Goal: Task Accomplishment & Management: Manage account settings

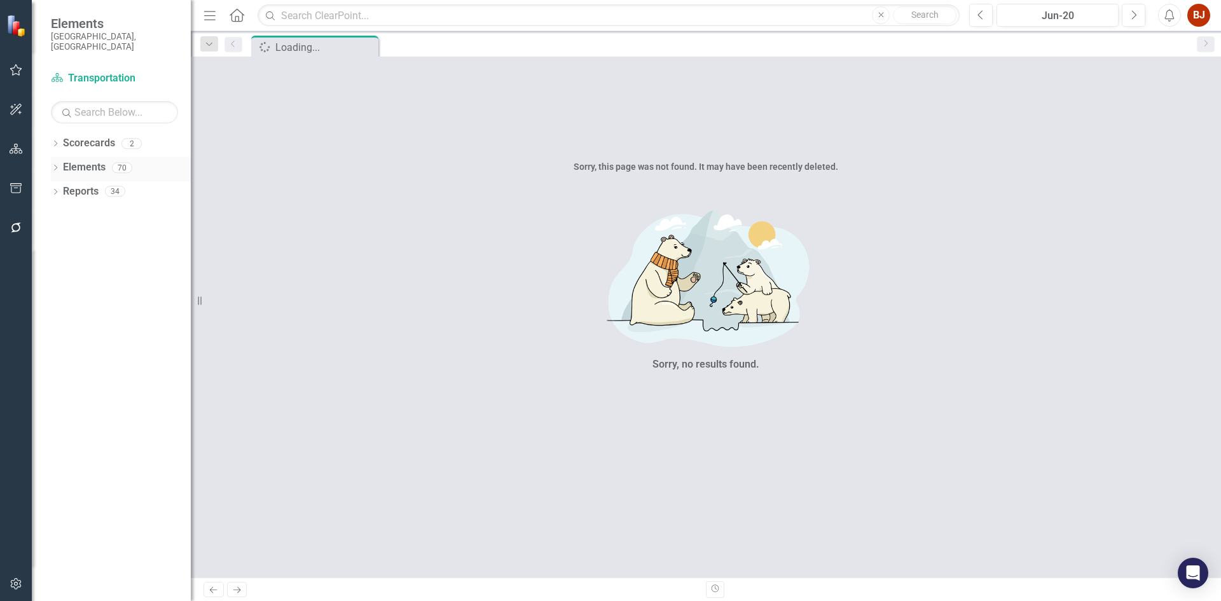
click at [82, 160] on link "Elements" at bounding box center [84, 167] width 43 height 15
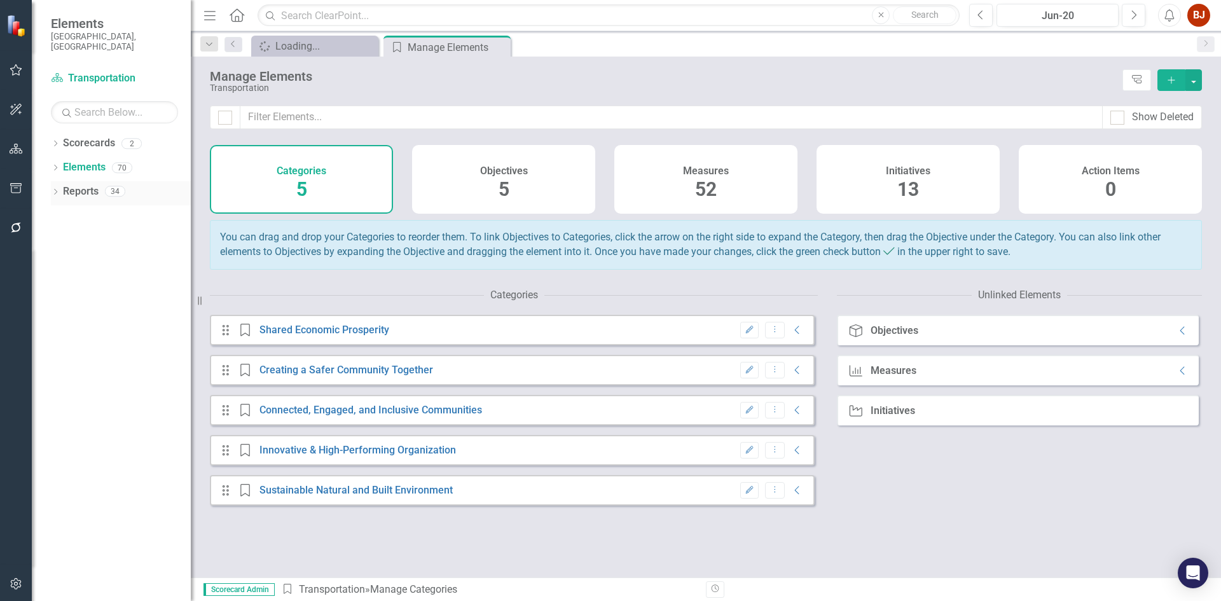
click at [70, 184] on link "Reports" at bounding box center [81, 191] width 36 height 15
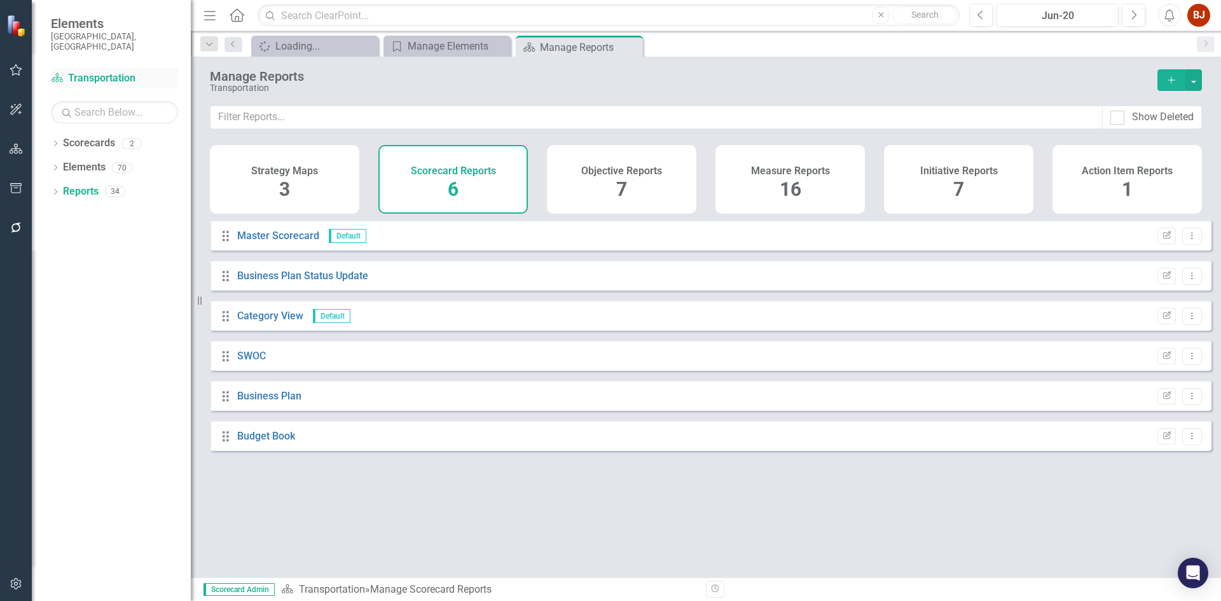
click at [102, 71] on link "Scorecard Transportation" at bounding box center [114, 78] width 127 height 15
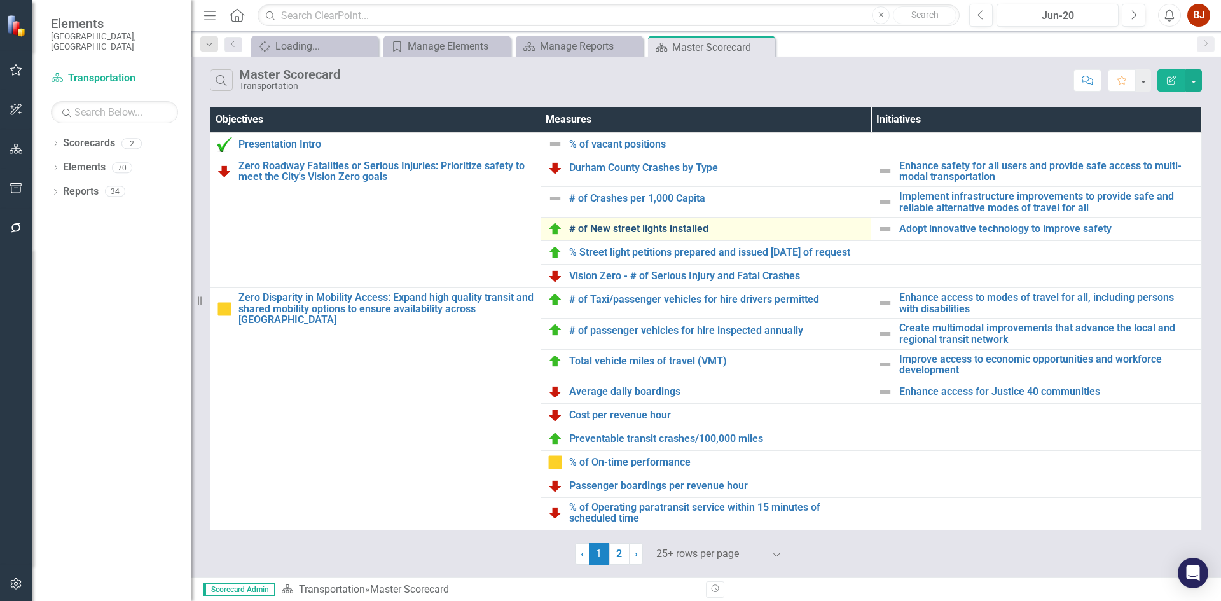
click at [645, 233] on link "# of New street lights installed" at bounding box center [717, 228] width 296 height 11
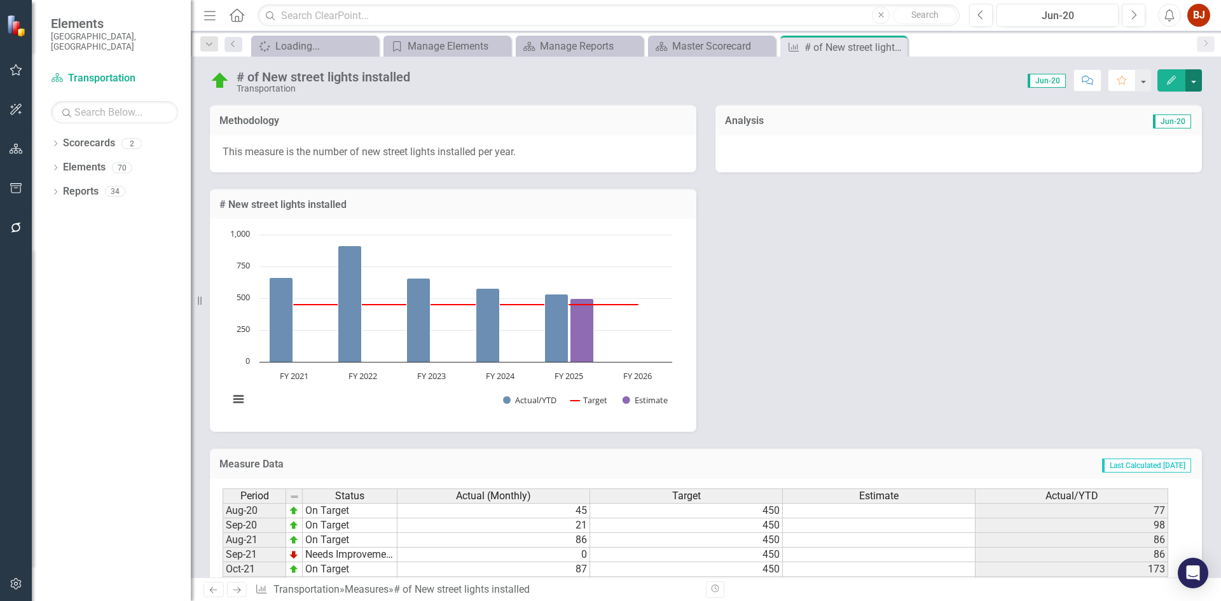
click at [1197, 76] on button "button" at bounding box center [1193, 80] width 17 height 22
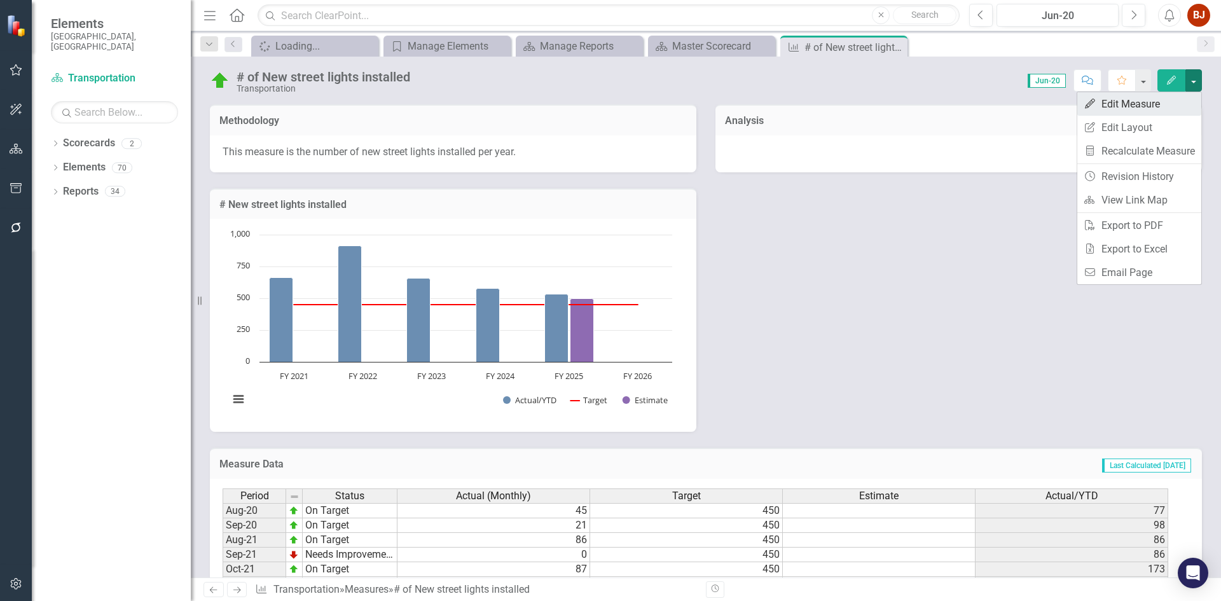
click at [1153, 104] on link "Edit Edit Measure" at bounding box center [1139, 104] width 124 height 24
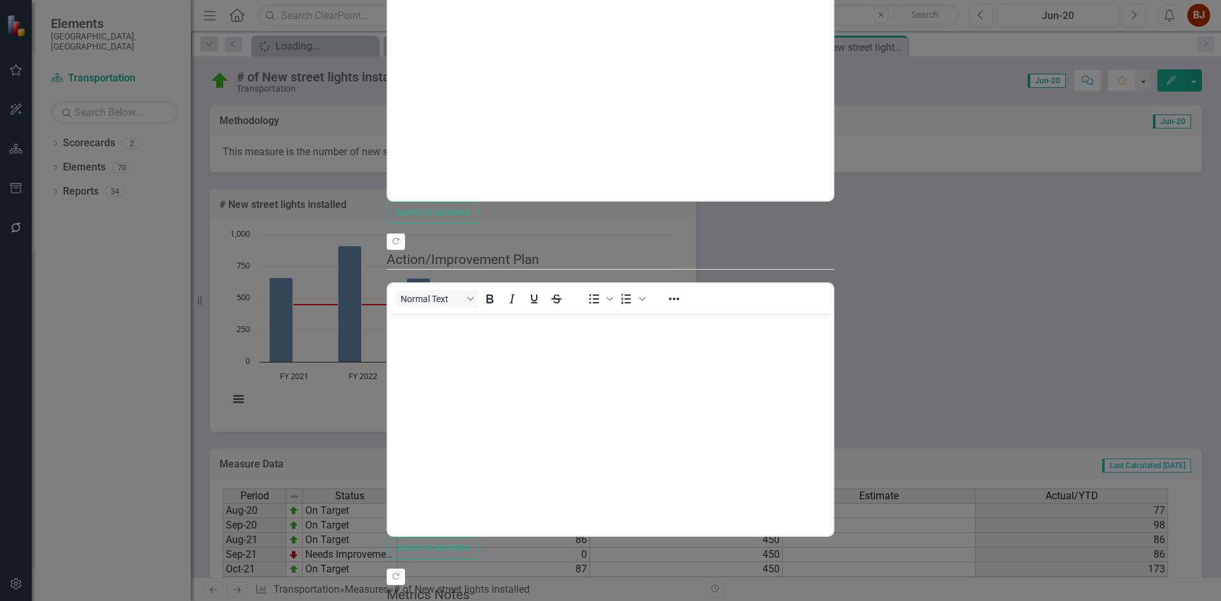
scroll to position [38, 0]
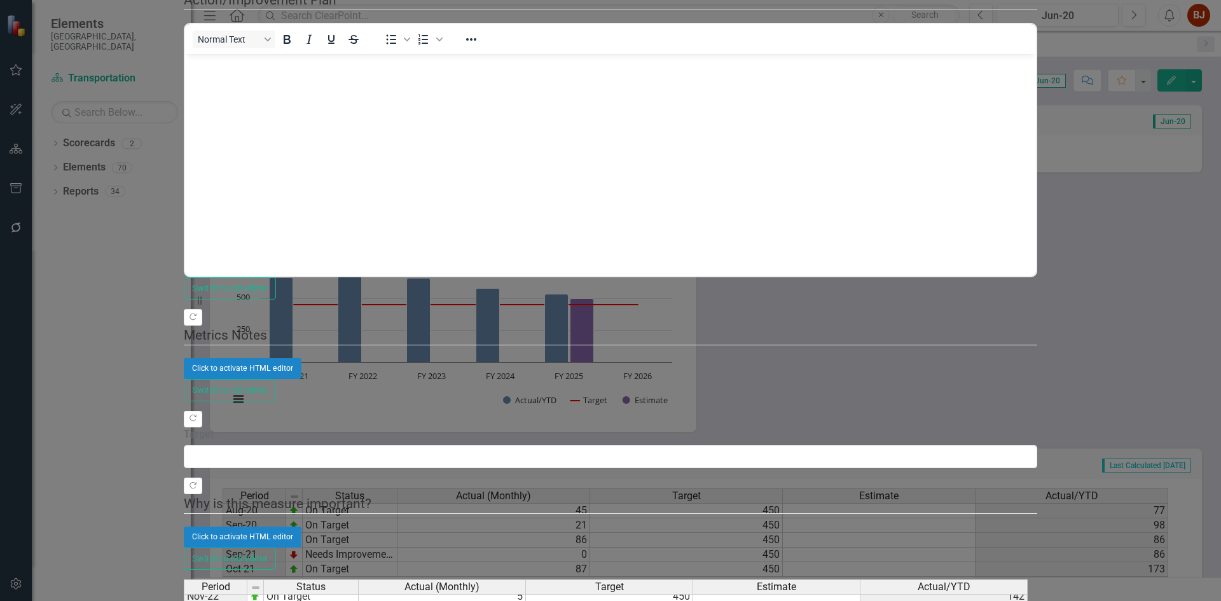
scroll to position [317, 0]
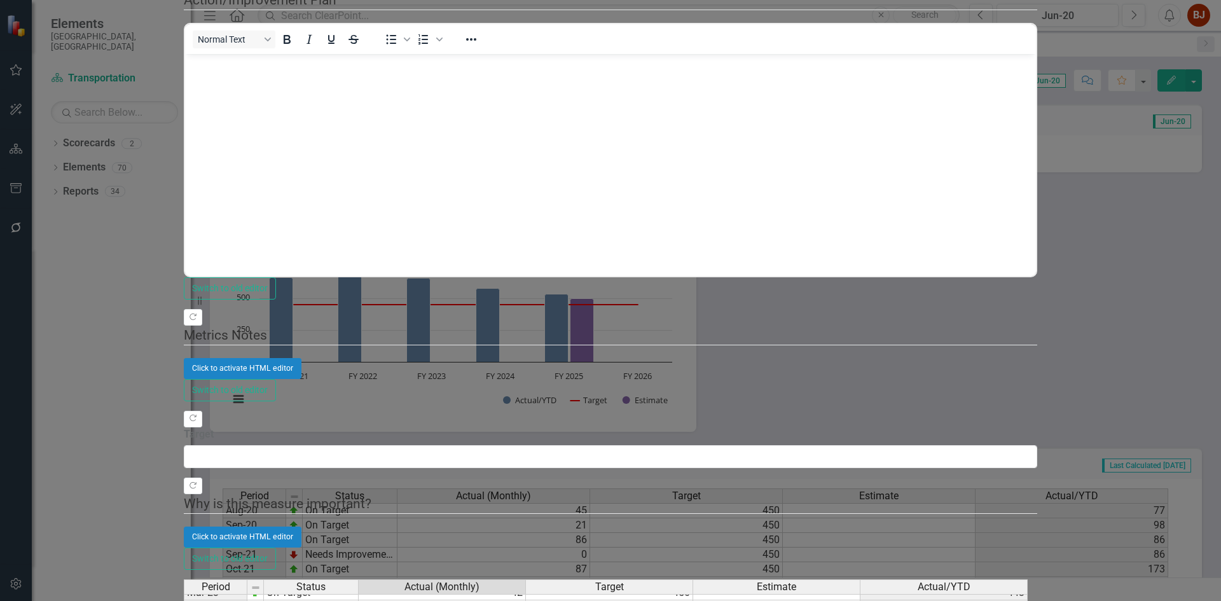
type textarea "0"
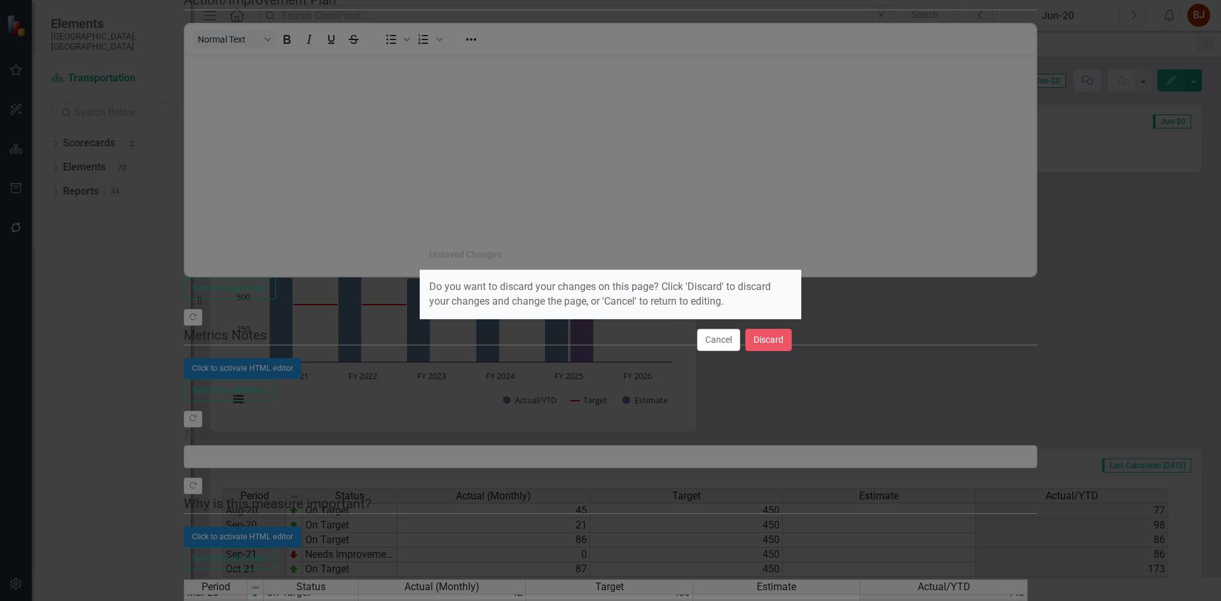
click at [716, 336] on button "Cancel" at bounding box center [718, 340] width 43 height 22
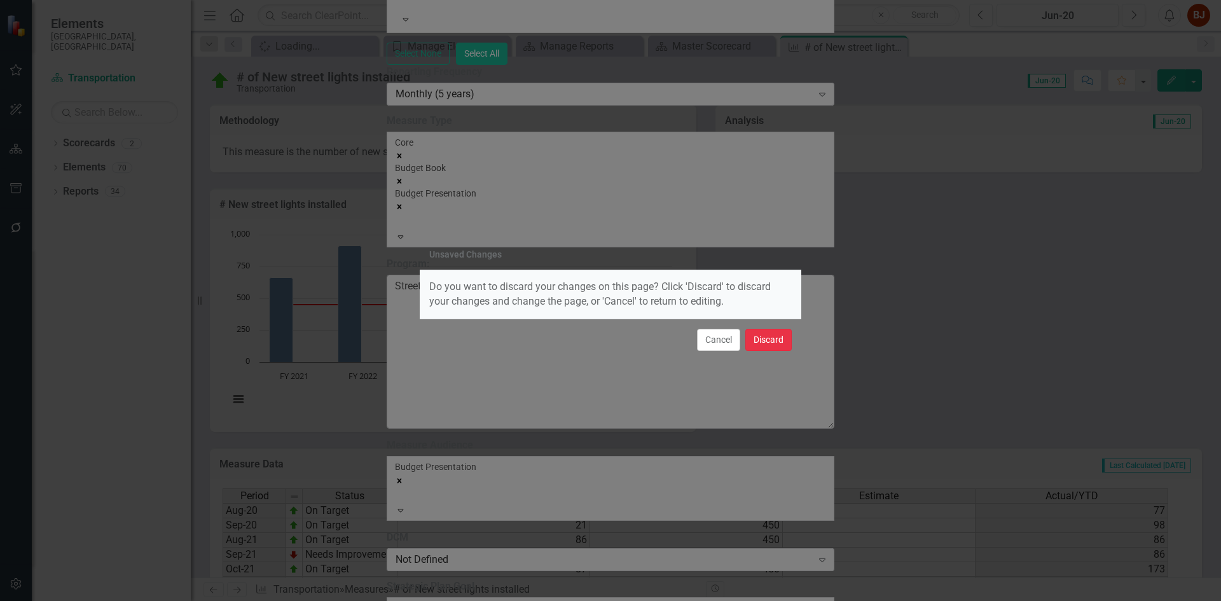
click at [768, 336] on button "Discard" at bounding box center [768, 340] width 46 height 22
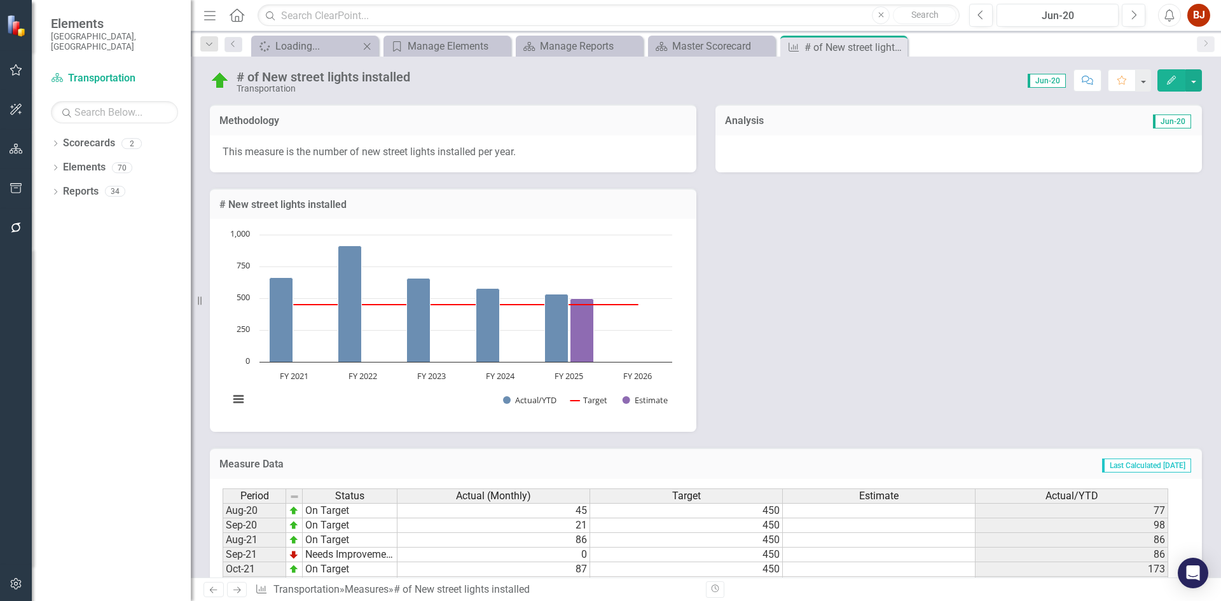
click at [367, 44] on icon "Close" at bounding box center [367, 46] width 13 height 10
click at [1054, 80] on span "Jun-20" at bounding box center [1047, 81] width 38 height 14
click at [1138, 11] on button "Next" at bounding box center [1134, 15] width 24 height 23
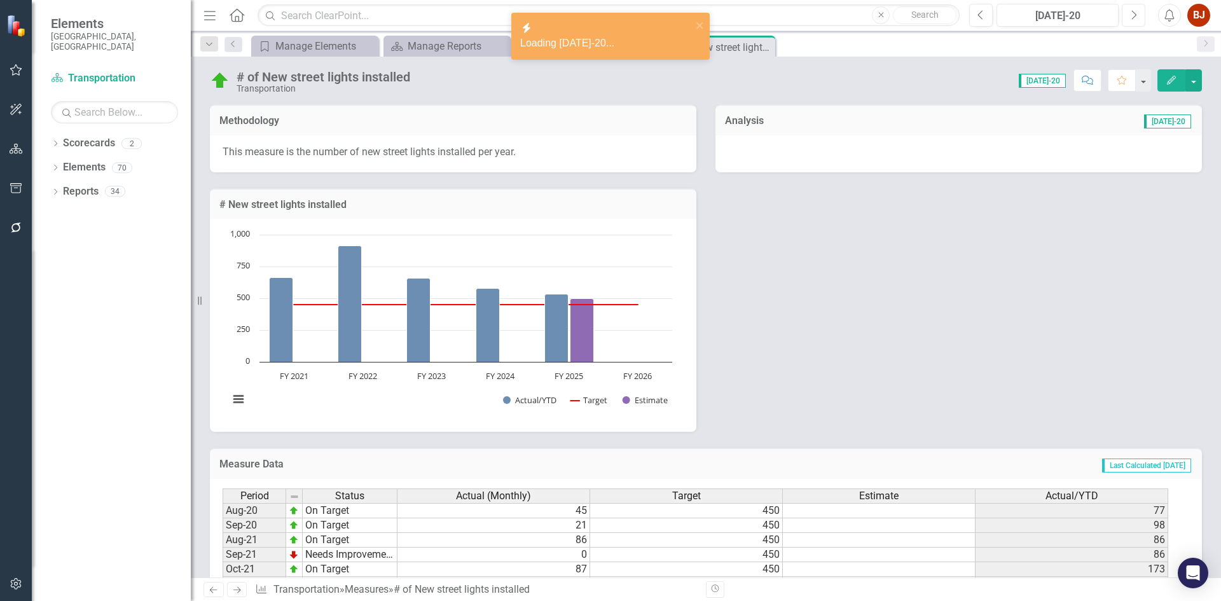
click at [1129, 15] on button "Next" at bounding box center [1134, 15] width 24 height 23
click at [1129, 16] on button "Next" at bounding box center [1134, 15] width 24 height 23
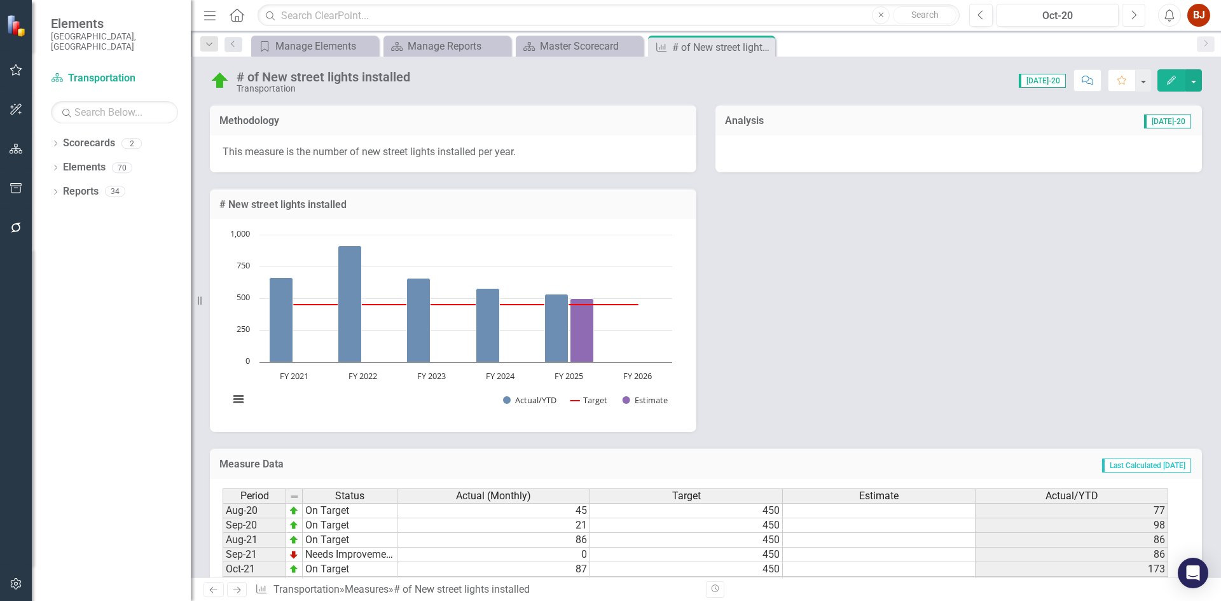
click at [1129, 16] on button "Next" at bounding box center [1134, 15] width 24 height 23
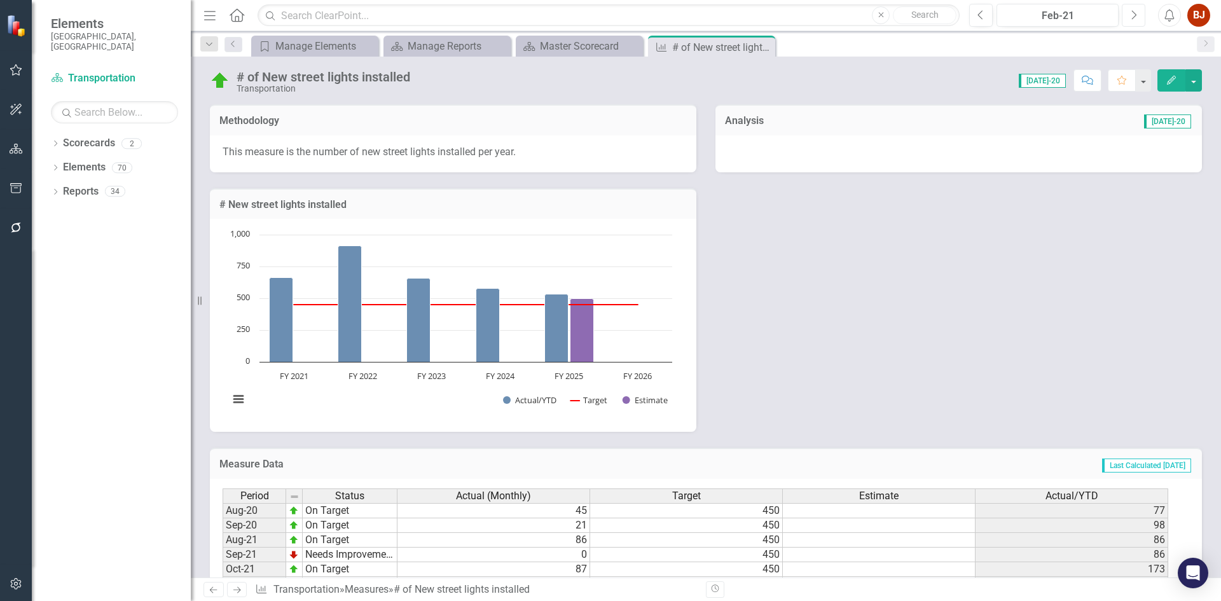
click at [1129, 16] on button "Next" at bounding box center [1134, 15] width 24 height 23
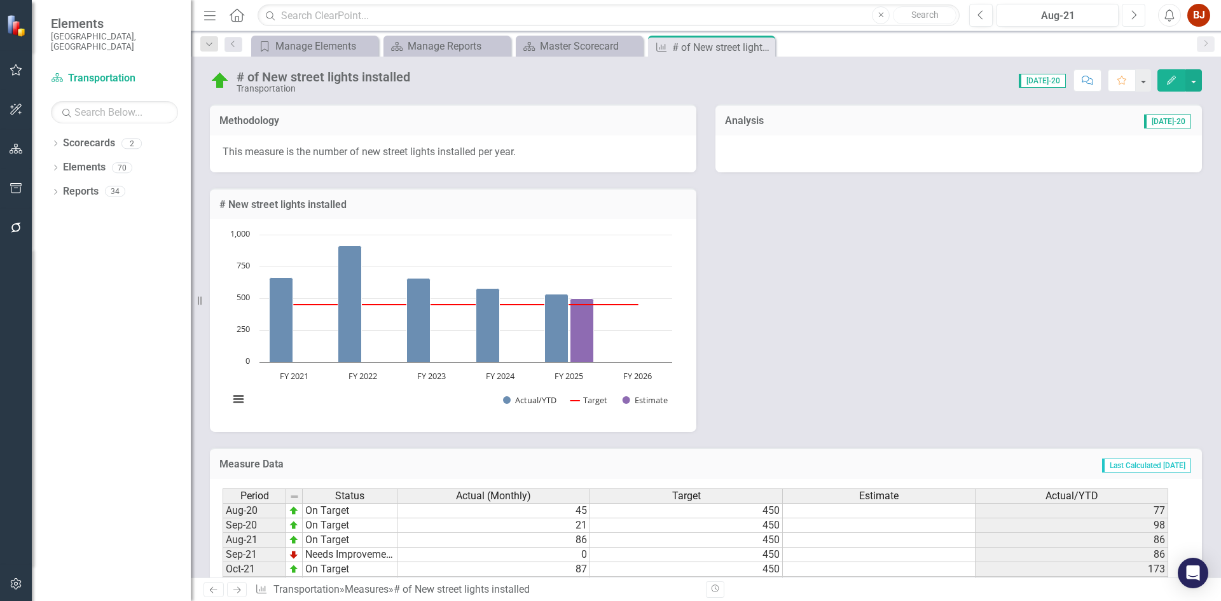
click at [1129, 16] on button "Next" at bounding box center [1134, 15] width 24 height 23
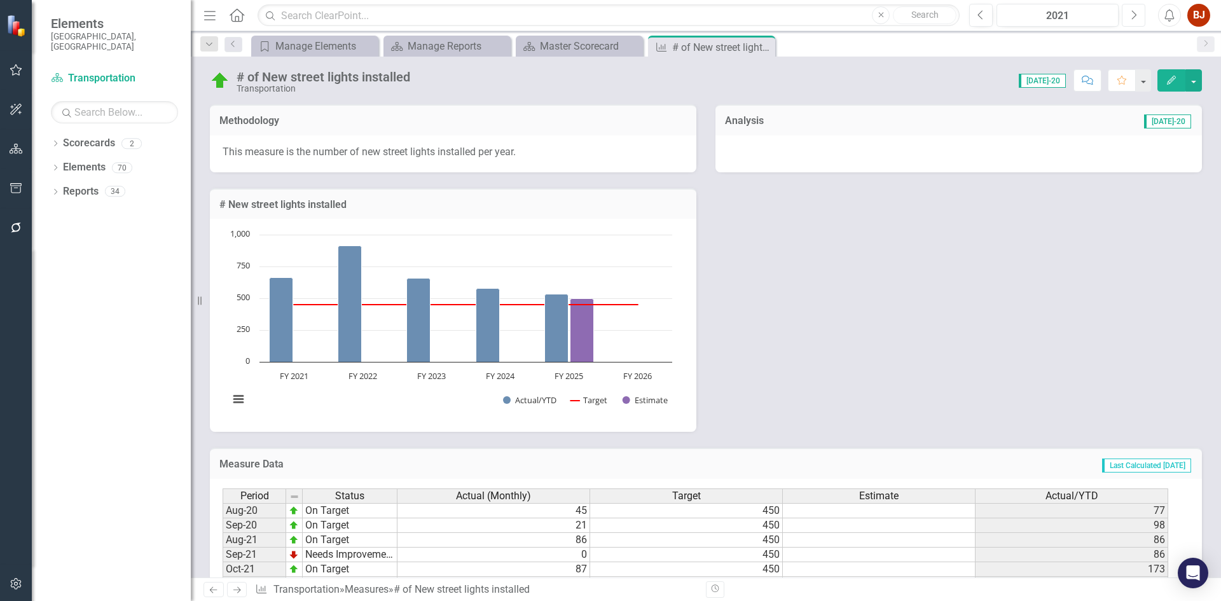
click at [1129, 16] on button "Next" at bounding box center [1134, 15] width 24 height 23
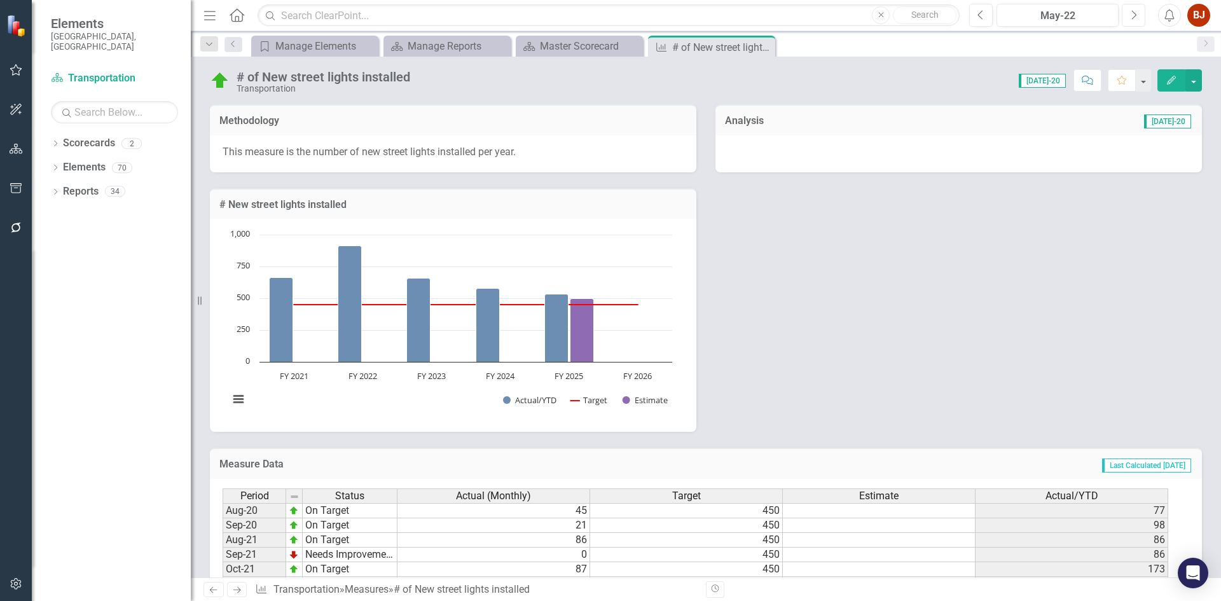
click at [1129, 16] on button "Next" at bounding box center [1134, 15] width 24 height 23
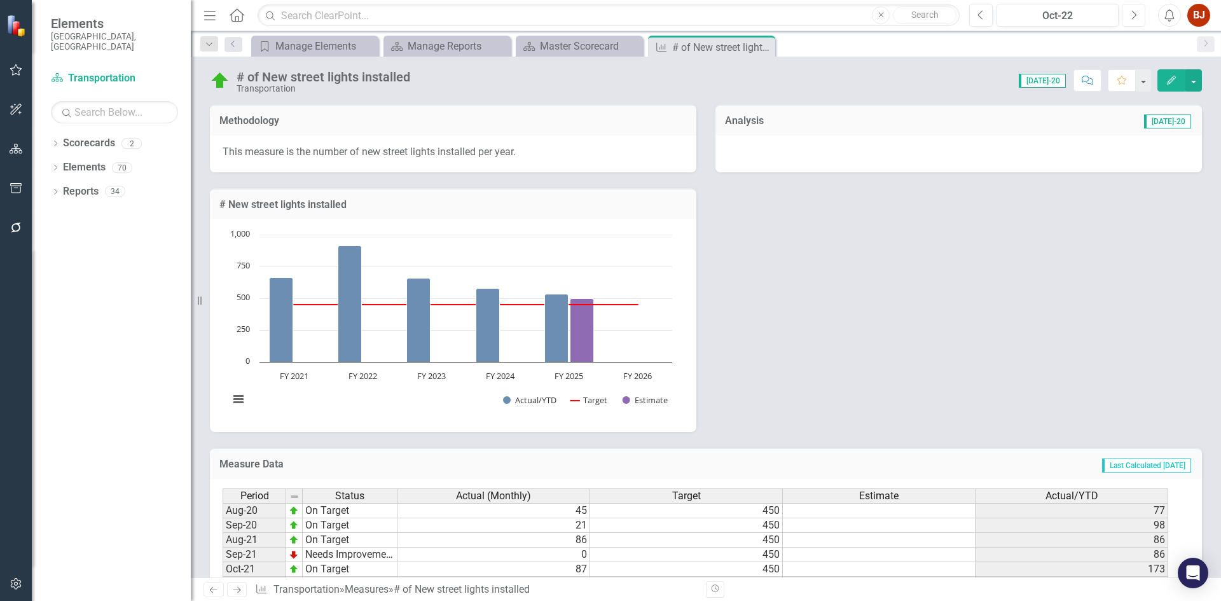
click at [1129, 16] on button "Next" at bounding box center [1134, 15] width 24 height 23
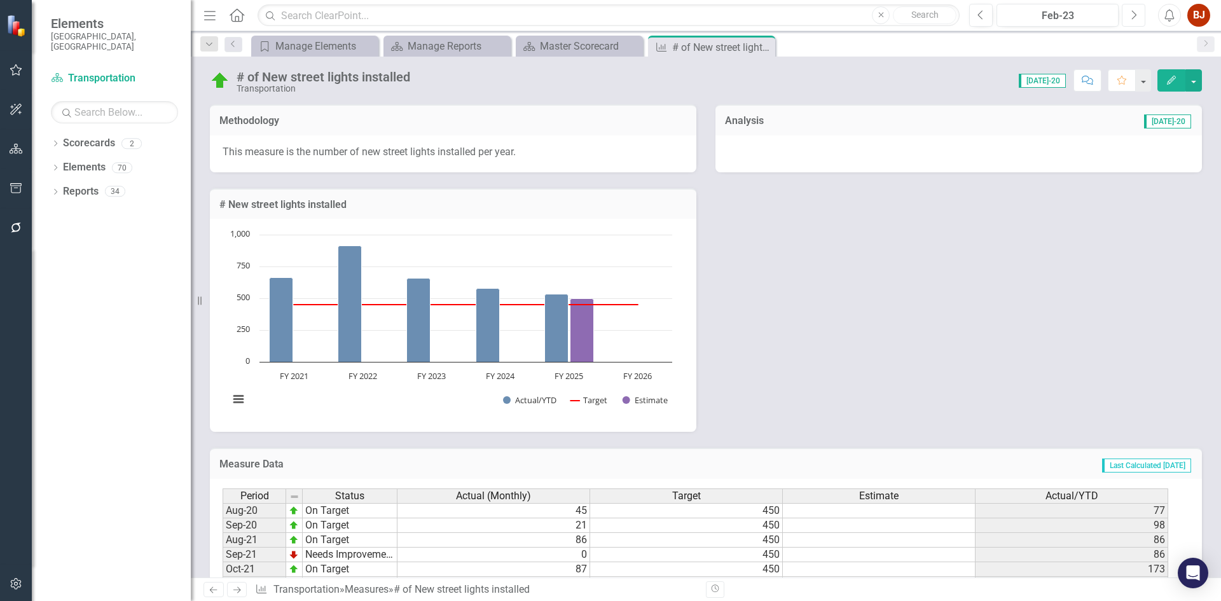
click at [1129, 16] on button "Next" at bounding box center [1134, 15] width 24 height 23
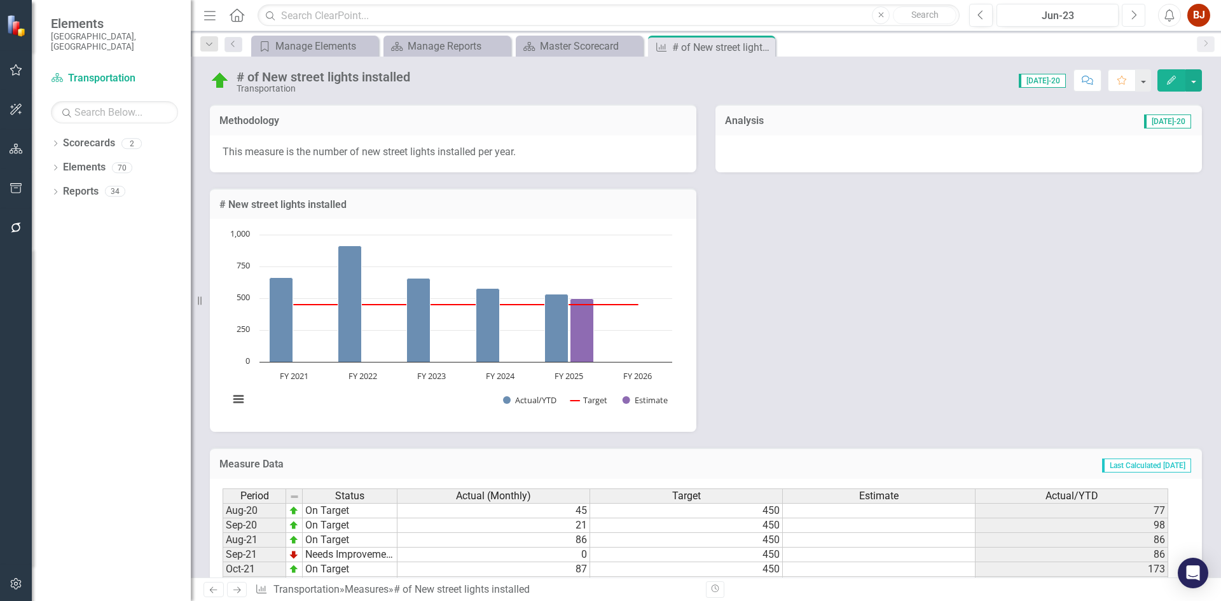
click at [1129, 16] on button "Next" at bounding box center [1134, 15] width 24 height 23
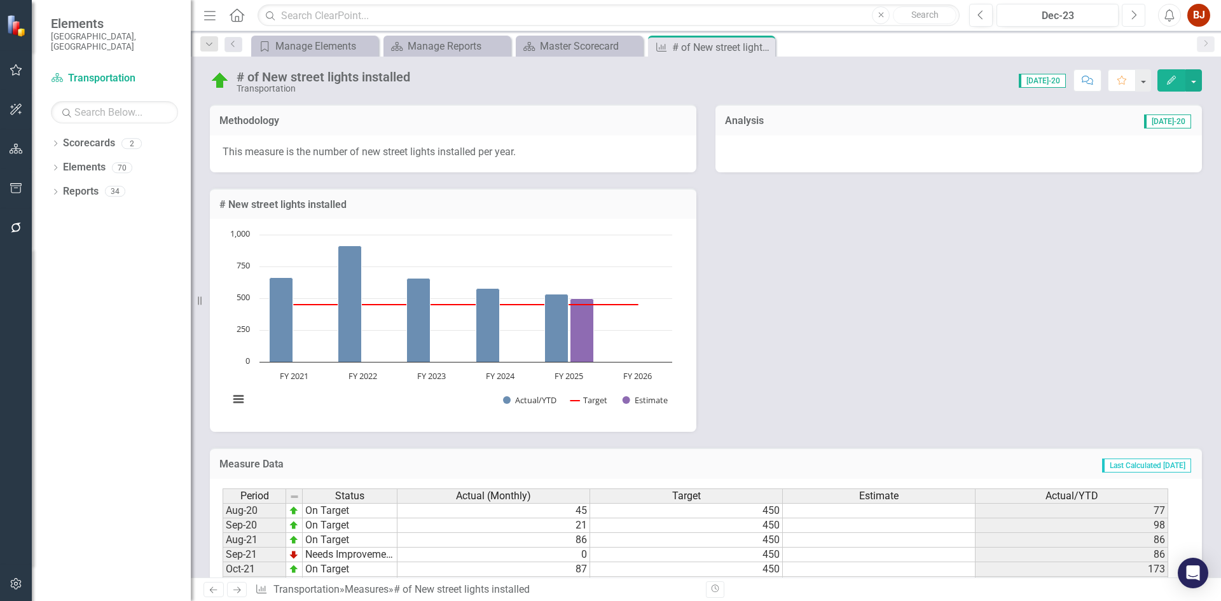
click at [1129, 16] on button "Next" at bounding box center [1134, 15] width 24 height 23
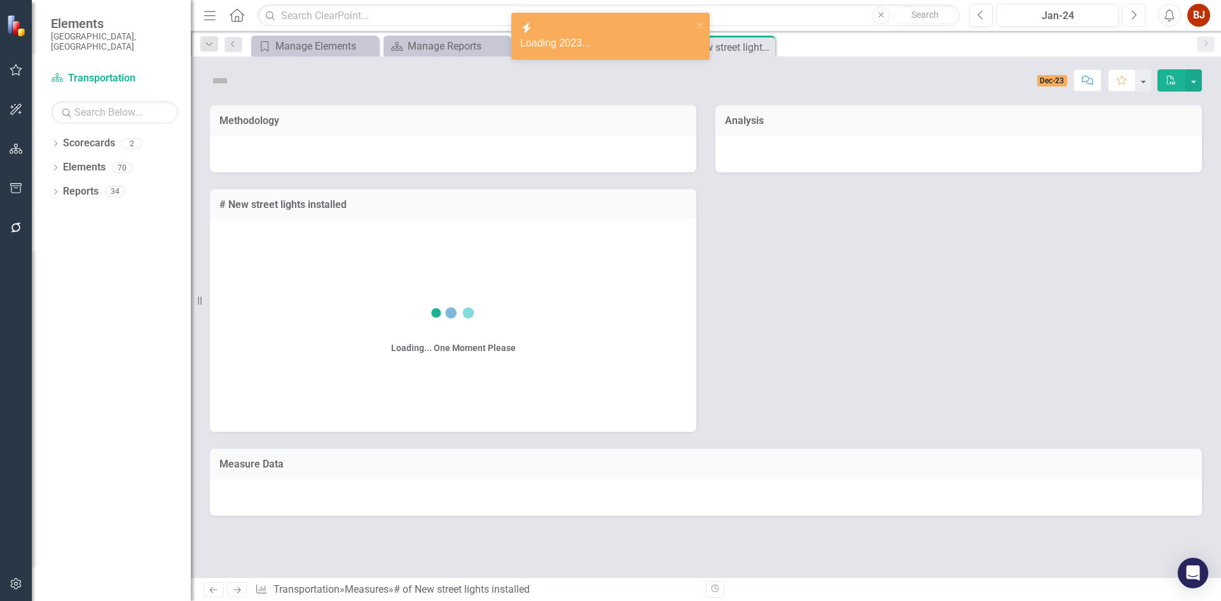
click at [1129, 16] on button "Next" at bounding box center [1134, 15] width 24 height 23
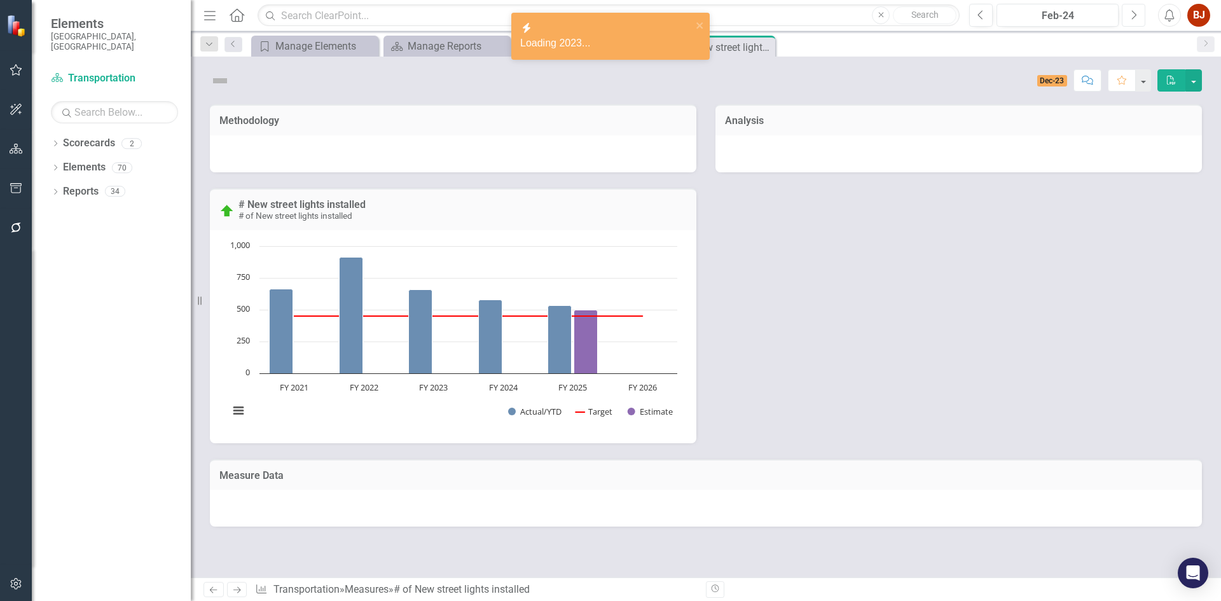
click at [1129, 16] on button "Next" at bounding box center [1134, 15] width 24 height 23
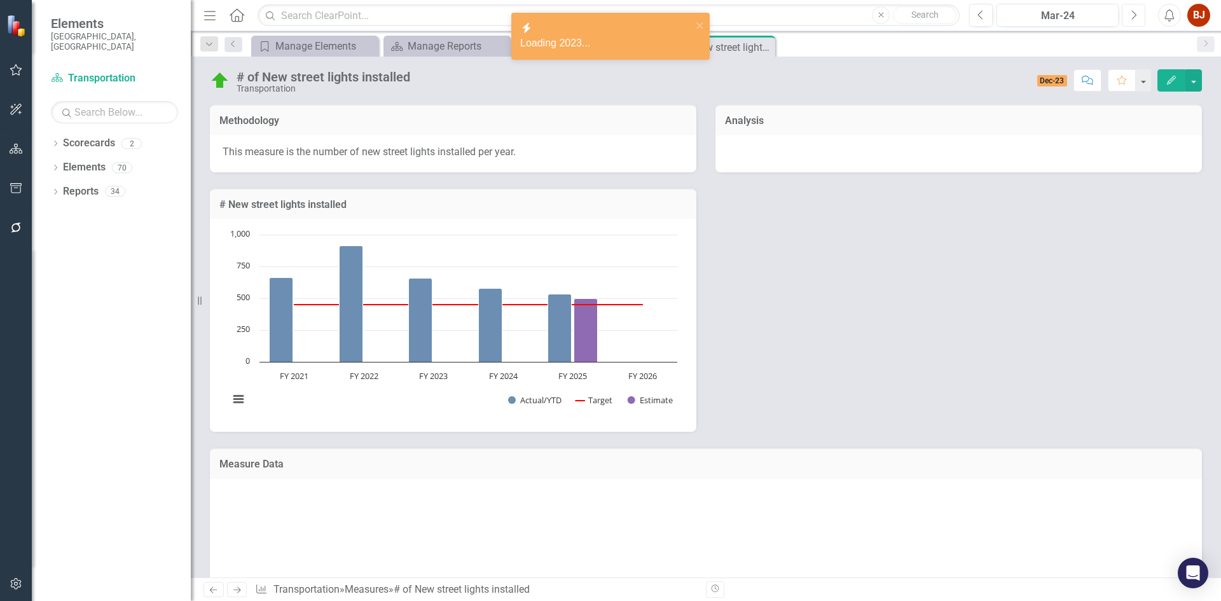
click at [1129, 16] on button "Next" at bounding box center [1134, 15] width 24 height 23
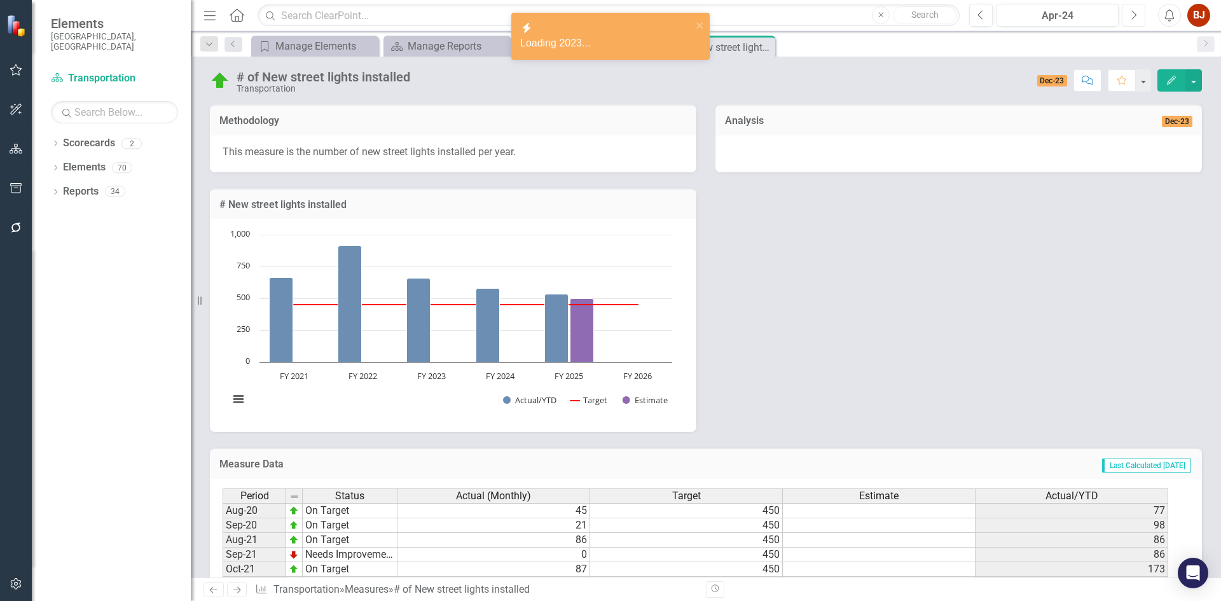
click at [1129, 16] on button "Next" at bounding box center [1134, 15] width 24 height 23
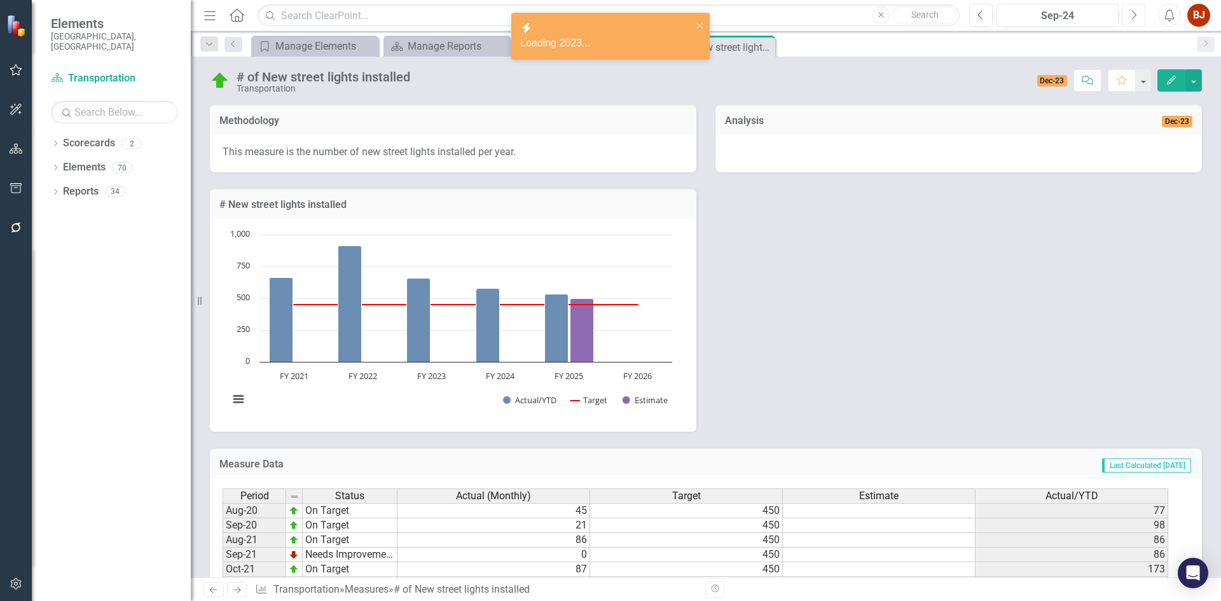
click at [1129, 16] on button "Next" at bounding box center [1134, 15] width 24 height 23
click at [1129, 17] on button "Next" at bounding box center [1134, 15] width 24 height 23
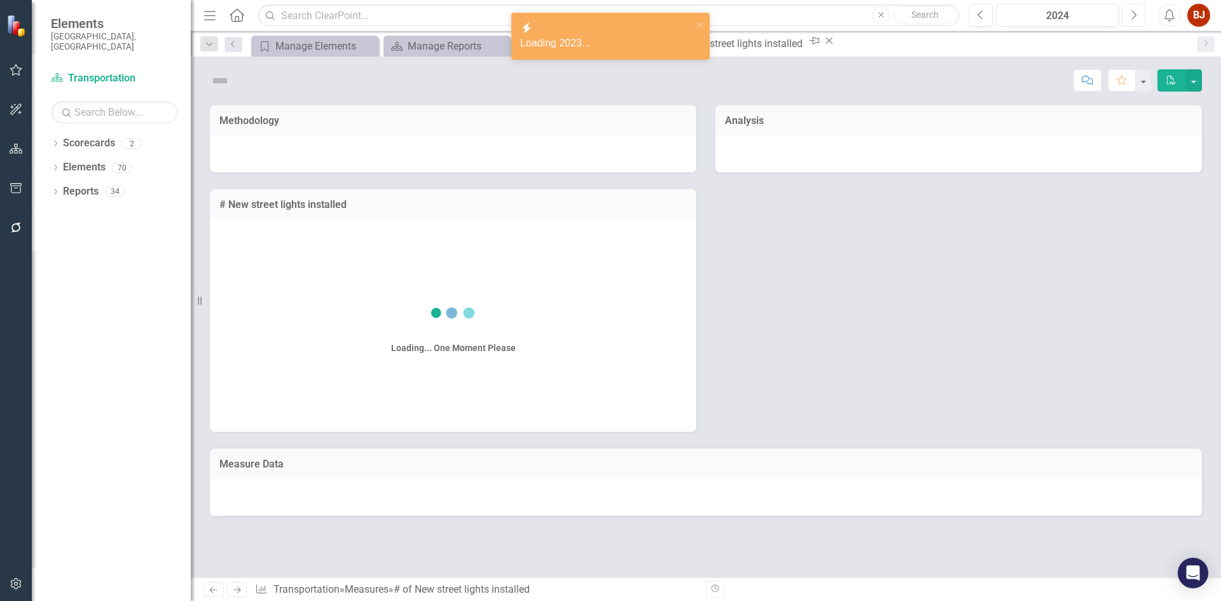
click at [1129, 17] on button "Next" at bounding box center [1134, 15] width 24 height 23
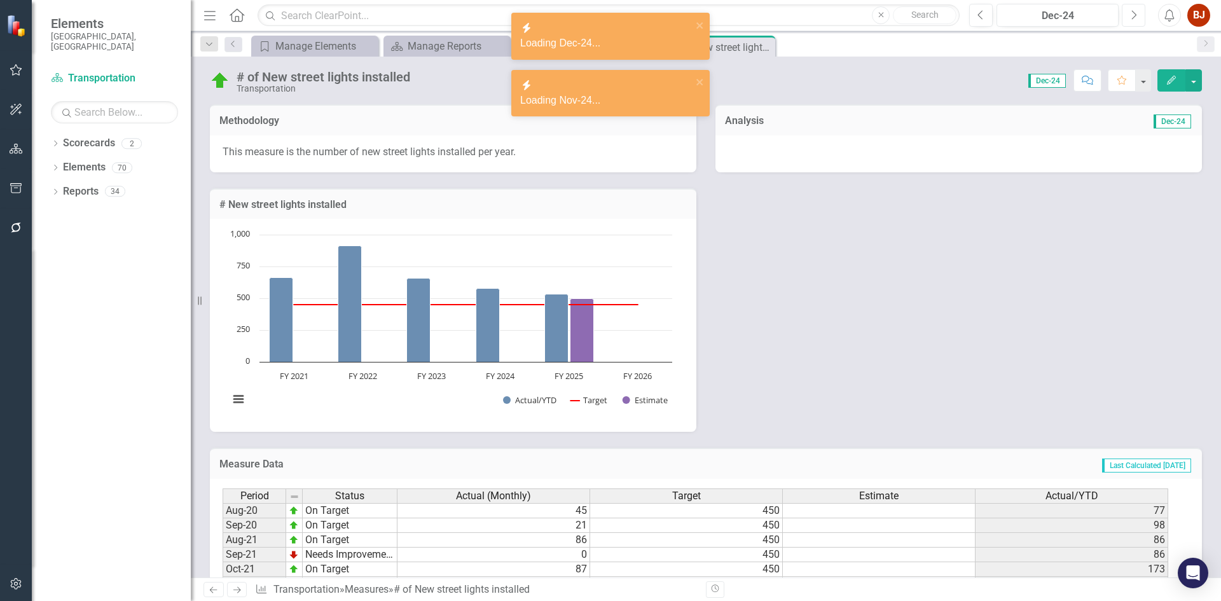
click at [1131, 15] on icon "Next" at bounding box center [1133, 15] width 7 height 11
click at [1131, 16] on icon "Next" at bounding box center [1133, 15] width 7 height 11
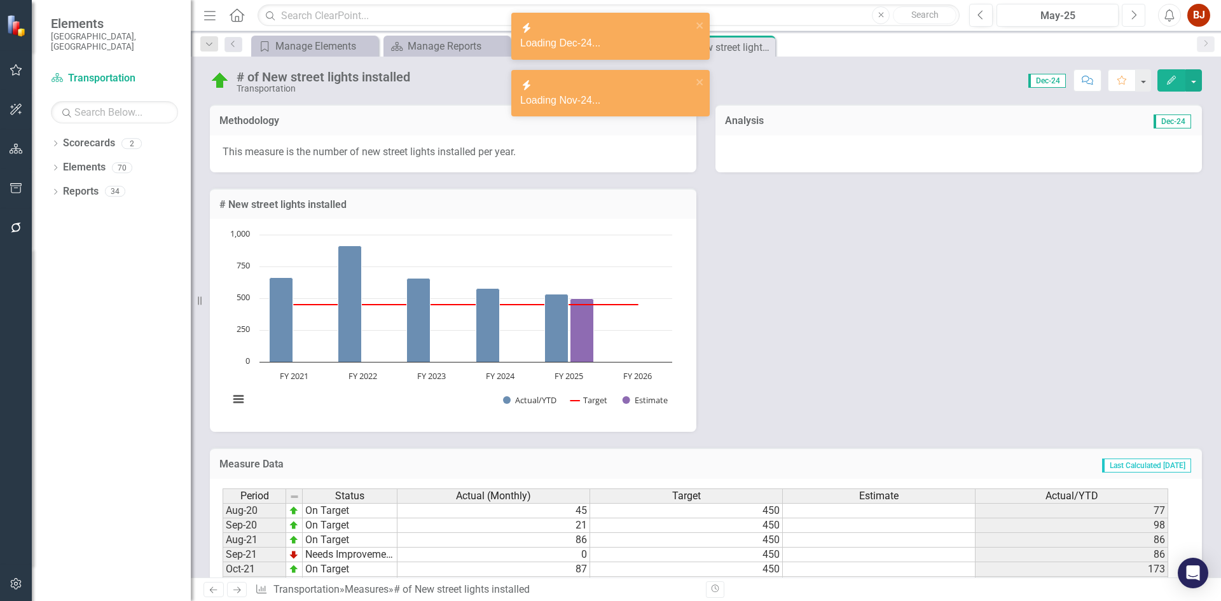
click at [1130, 17] on icon "Next" at bounding box center [1133, 15] width 7 height 11
click at [1129, 17] on button "Next" at bounding box center [1134, 15] width 24 height 23
click at [1128, 17] on button "Next" at bounding box center [1134, 15] width 24 height 23
click at [982, 17] on icon "Previous" at bounding box center [980, 15] width 7 height 11
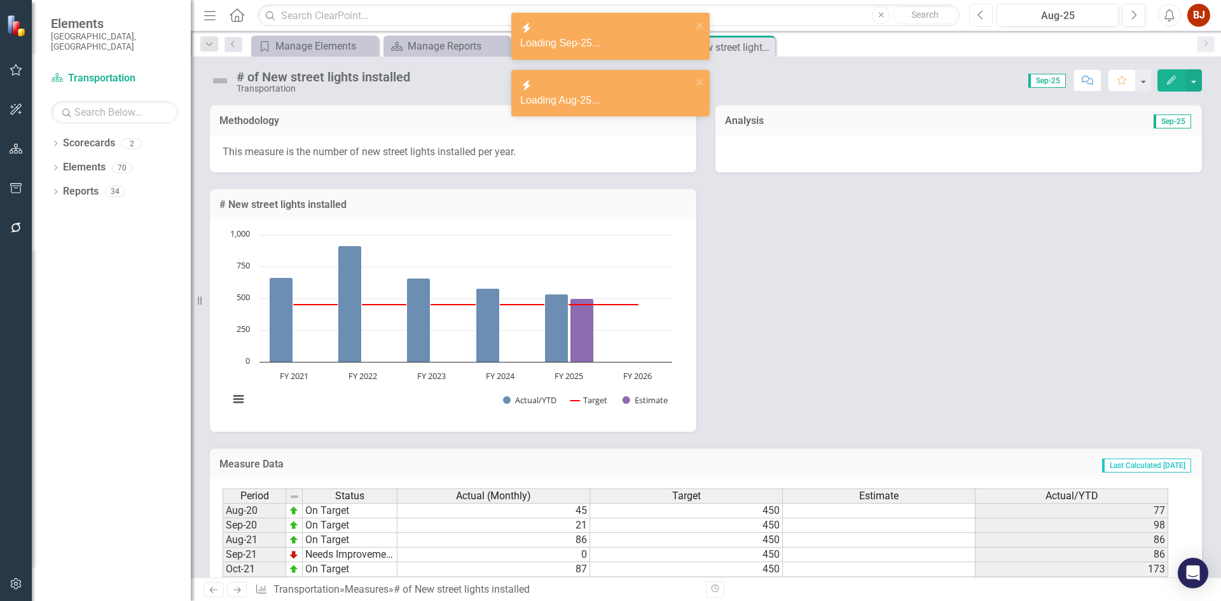
click at [982, 17] on icon "Previous" at bounding box center [980, 15] width 7 height 11
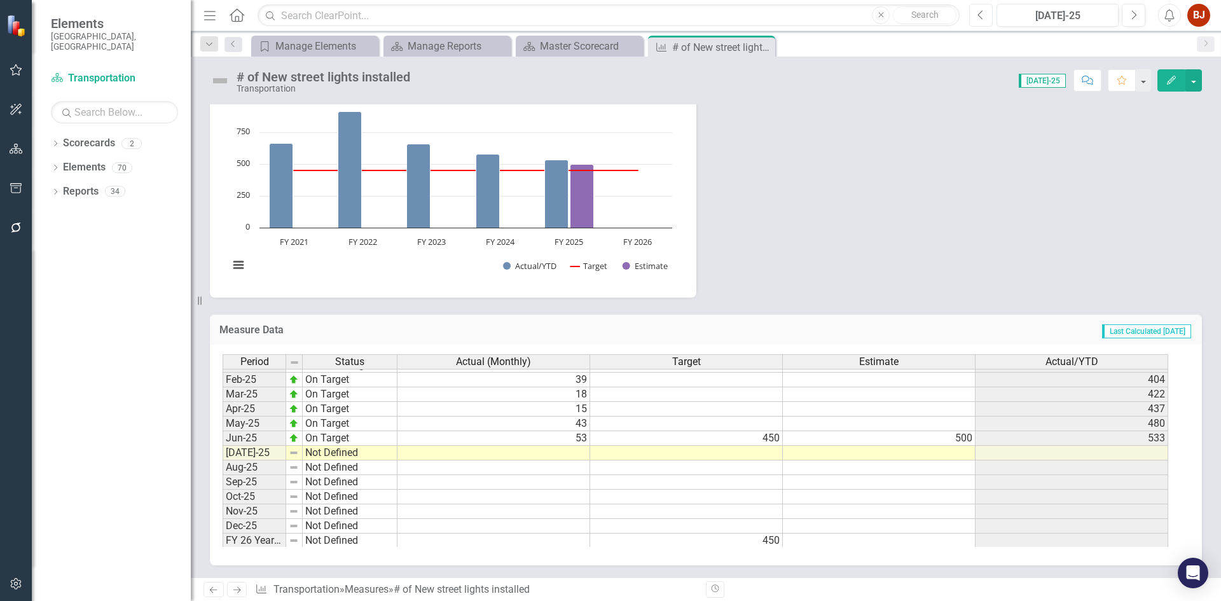
scroll to position [643, 0]
click at [292, 451] on img at bounding box center [294, 451] width 10 height 10
click at [1168, 76] on icon "Edit" at bounding box center [1171, 80] width 11 height 9
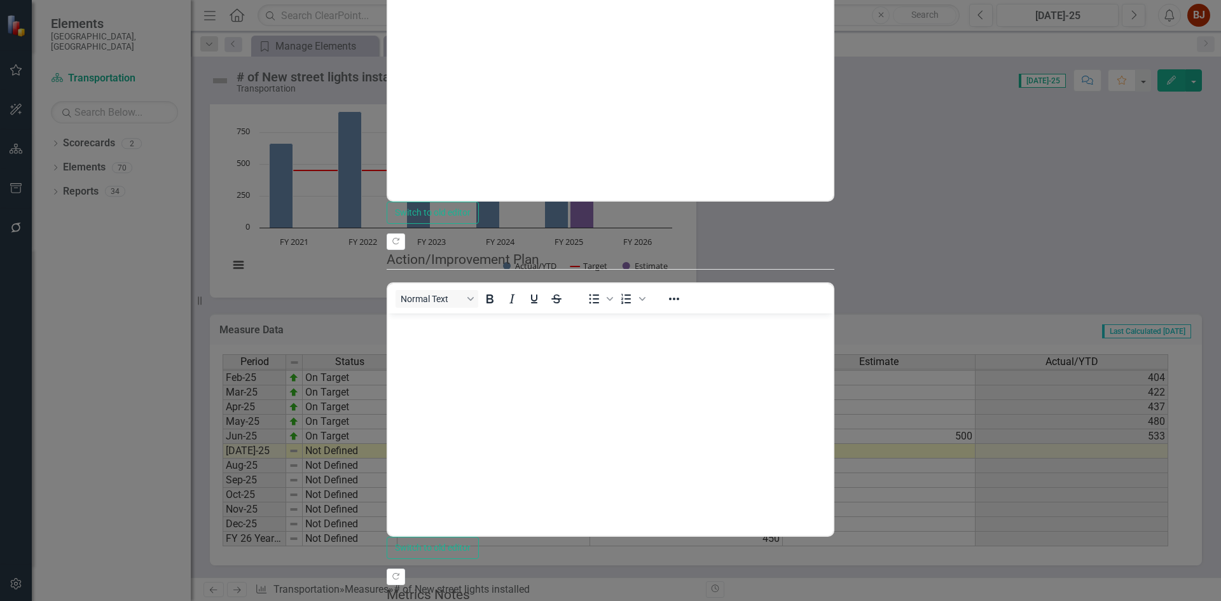
scroll to position [0, 0]
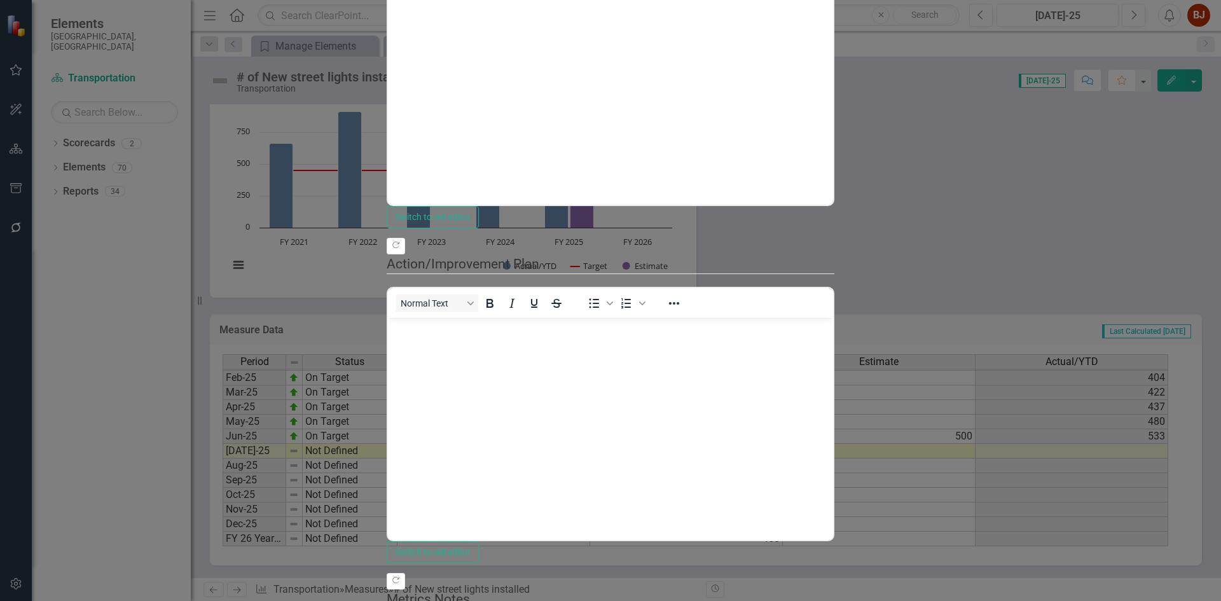
scroll to position [355, 0]
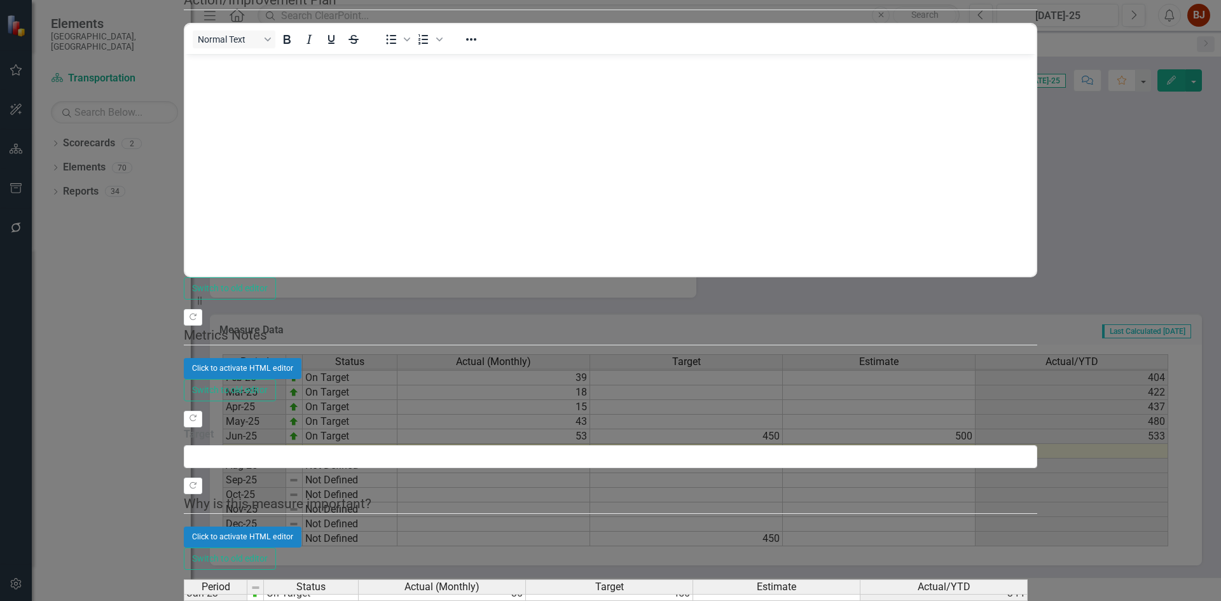
scroll to position [317, 0]
type textarea "0"
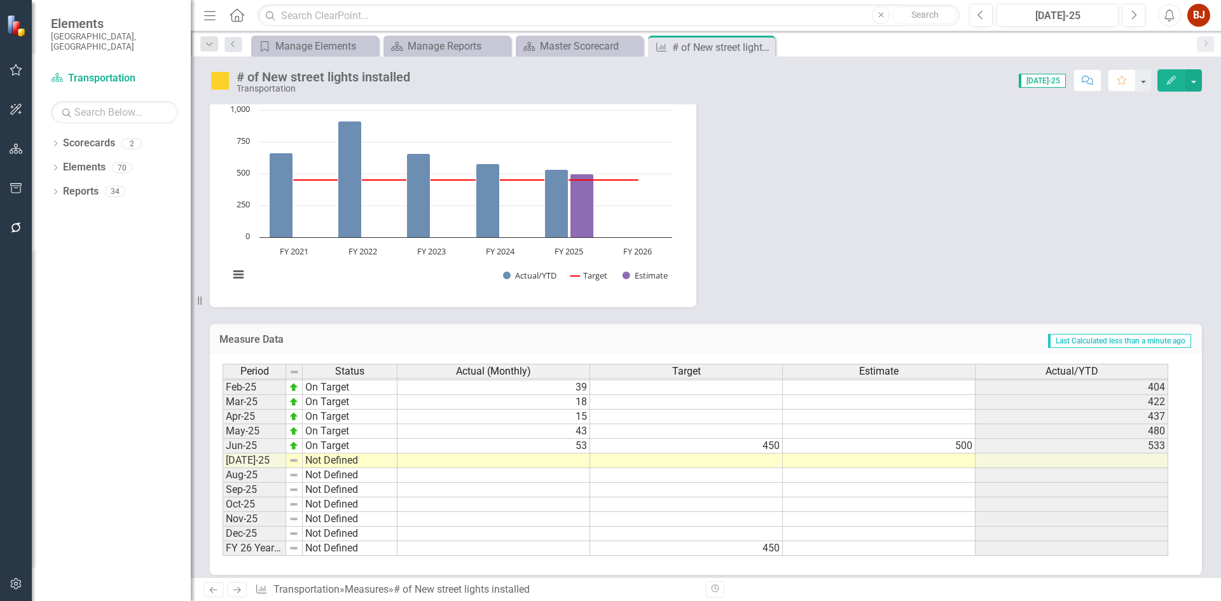
scroll to position [135, 0]
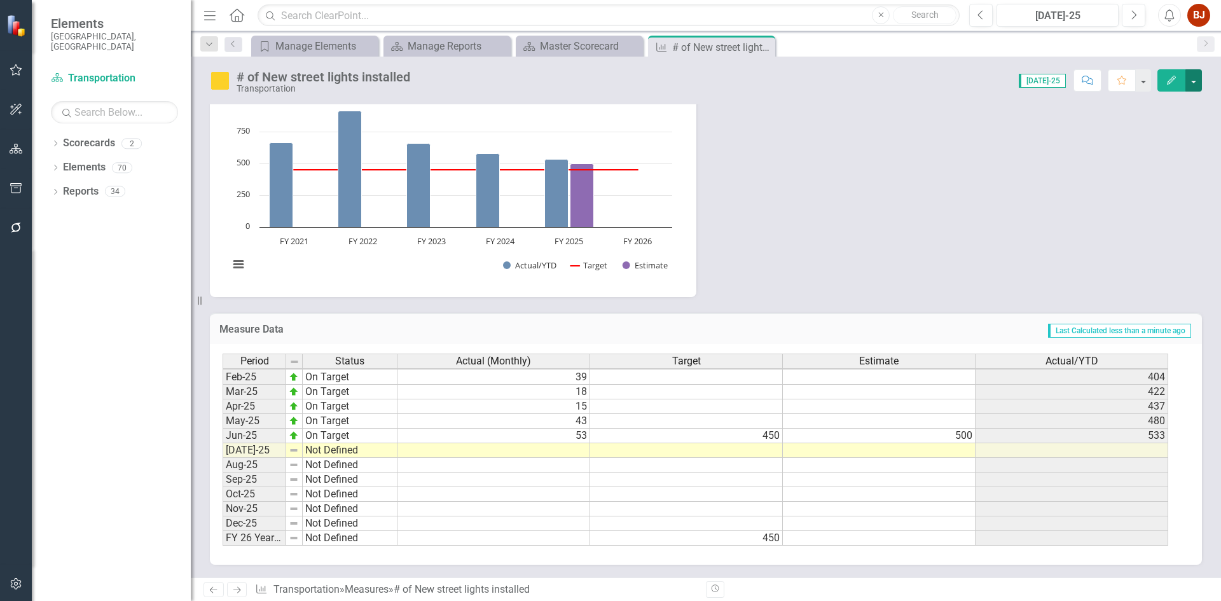
click at [1198, 81] on button "button" at bounding box center [1193, 80] width 17 height 22
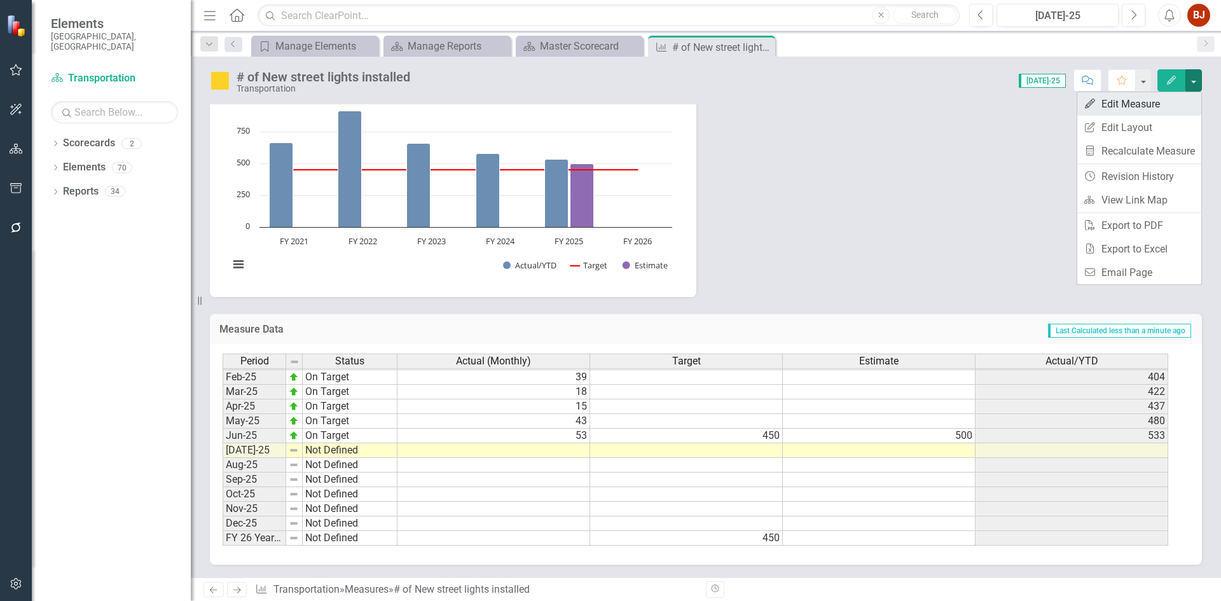
click at [1161, 111] on link "Edit Edit Measure" at bounding box center [1139, 104] width 124 height 24
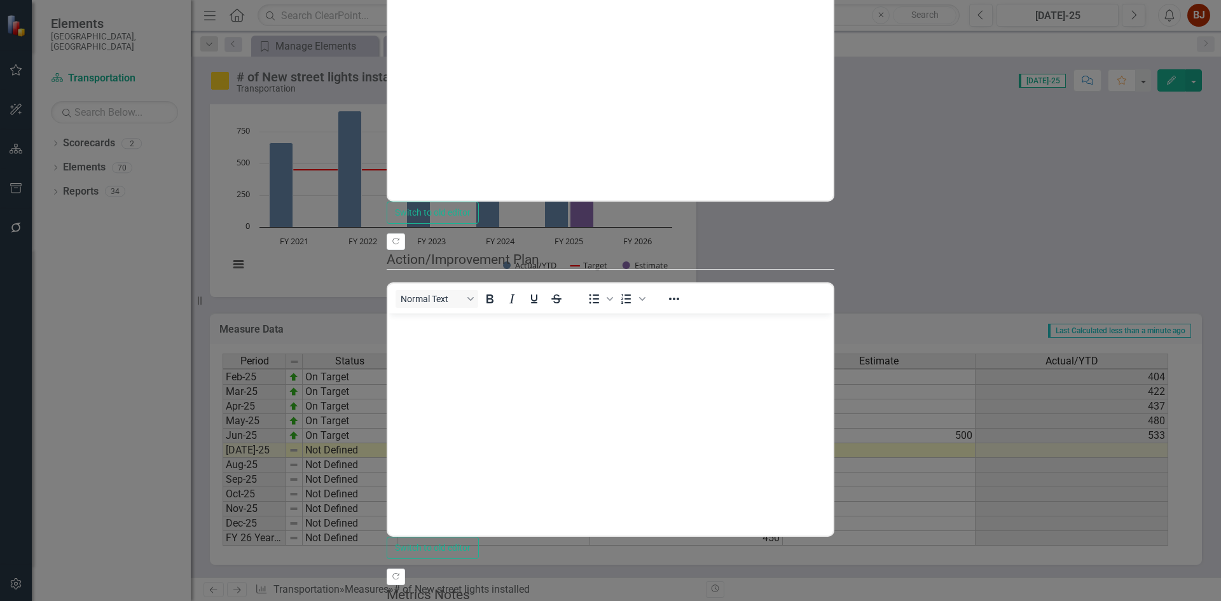
scroll to position [0, 0]
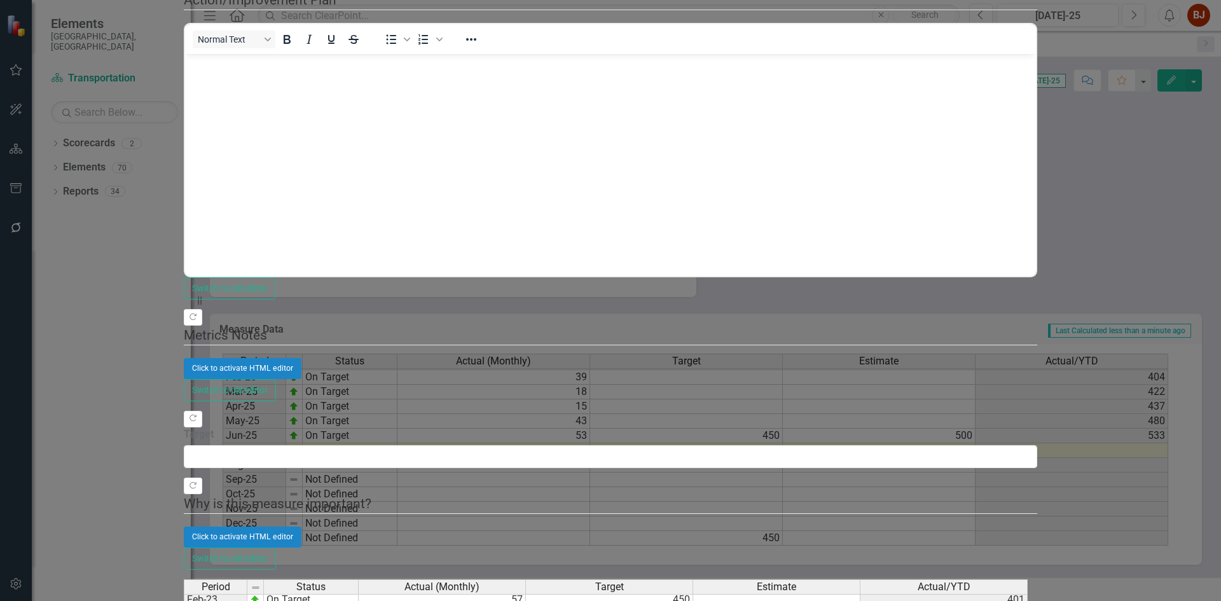
scroll to position [317, 0]
type textarea "0"
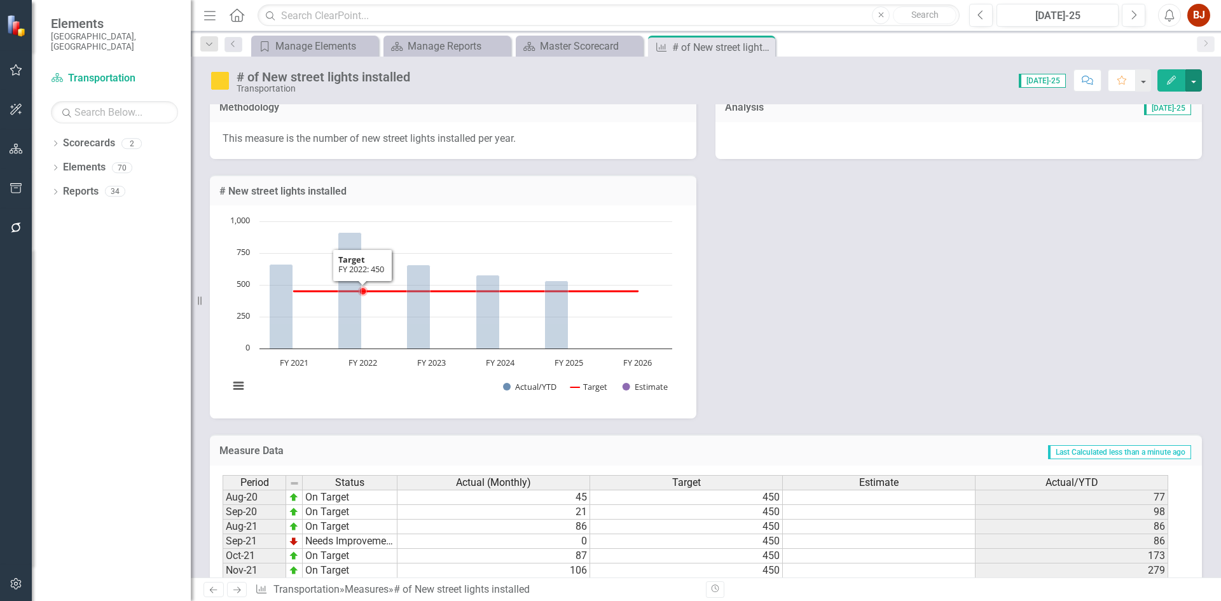
scroll to position [0, 0]
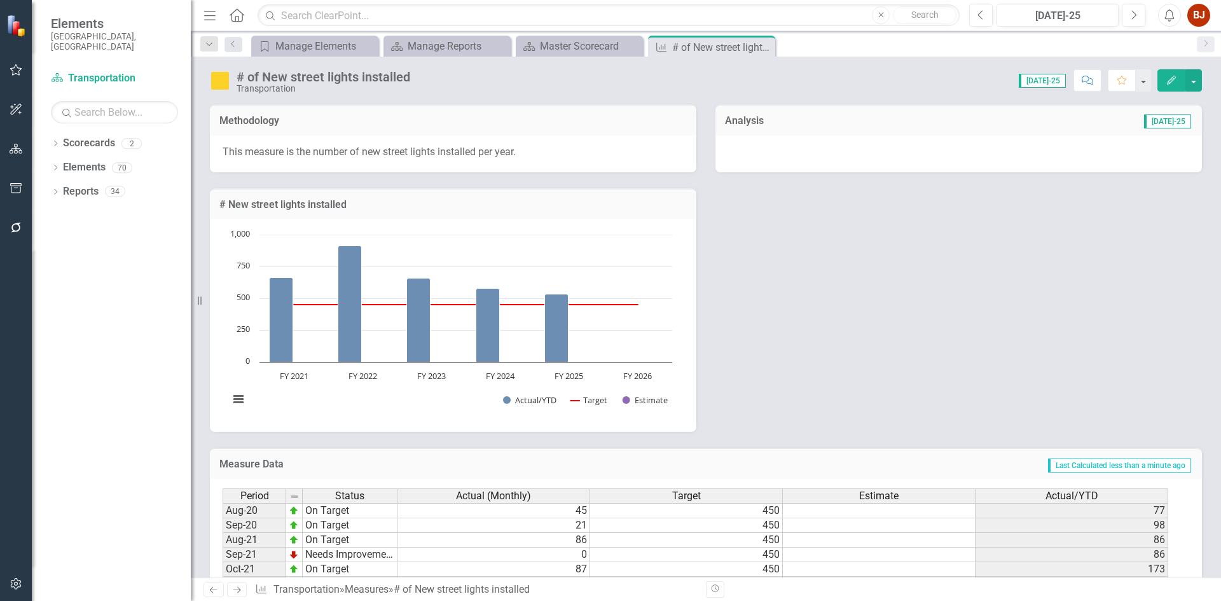
click at [241, 13] on icon "Home" at bounding box center [236, 14] width 17 height 13
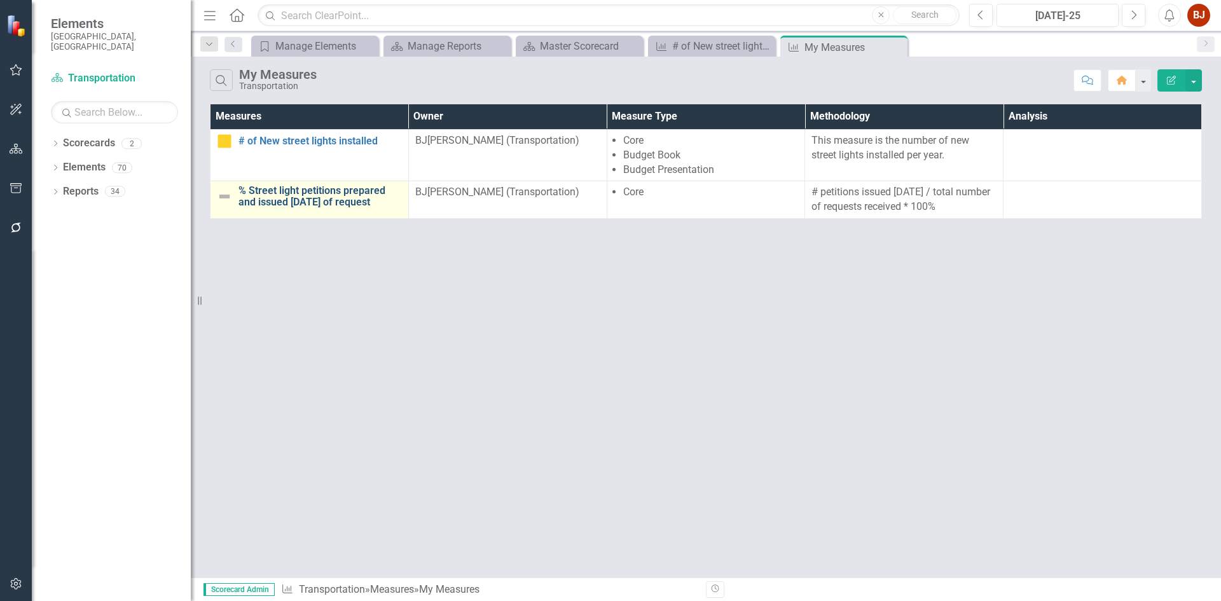
click at [320, 204] on link "% Street light petitions prepared and issued [DATE] of request" at bounding box center [319, 196] width 163 height 22
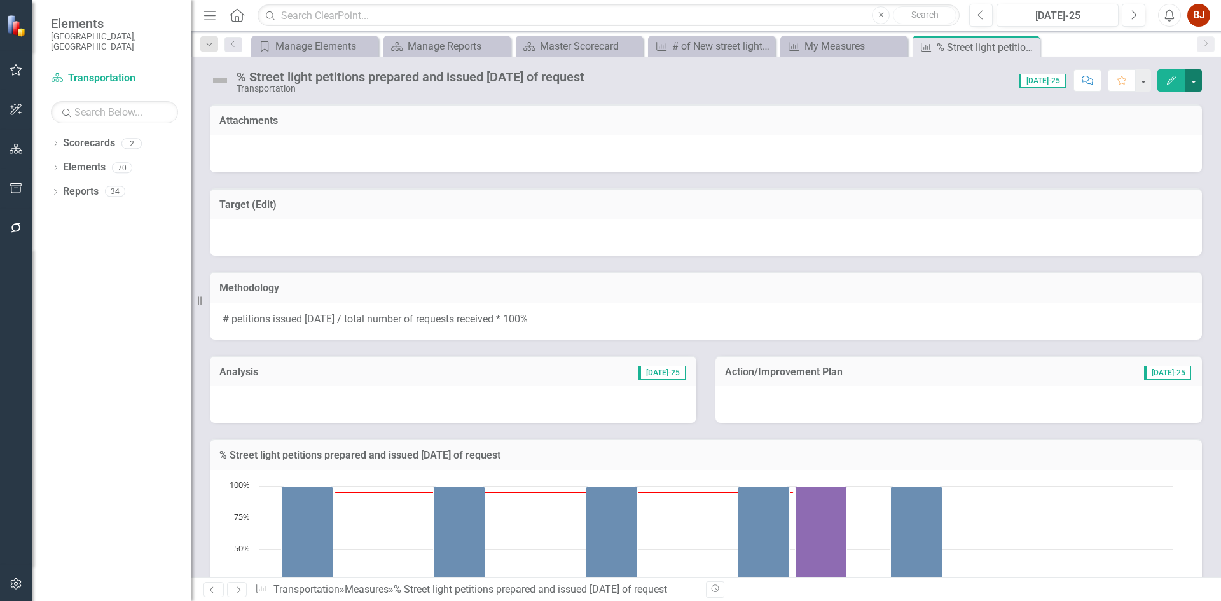
click at [1194, 78] on button "button" at bounding box center [1193, 80] width 17 height 22
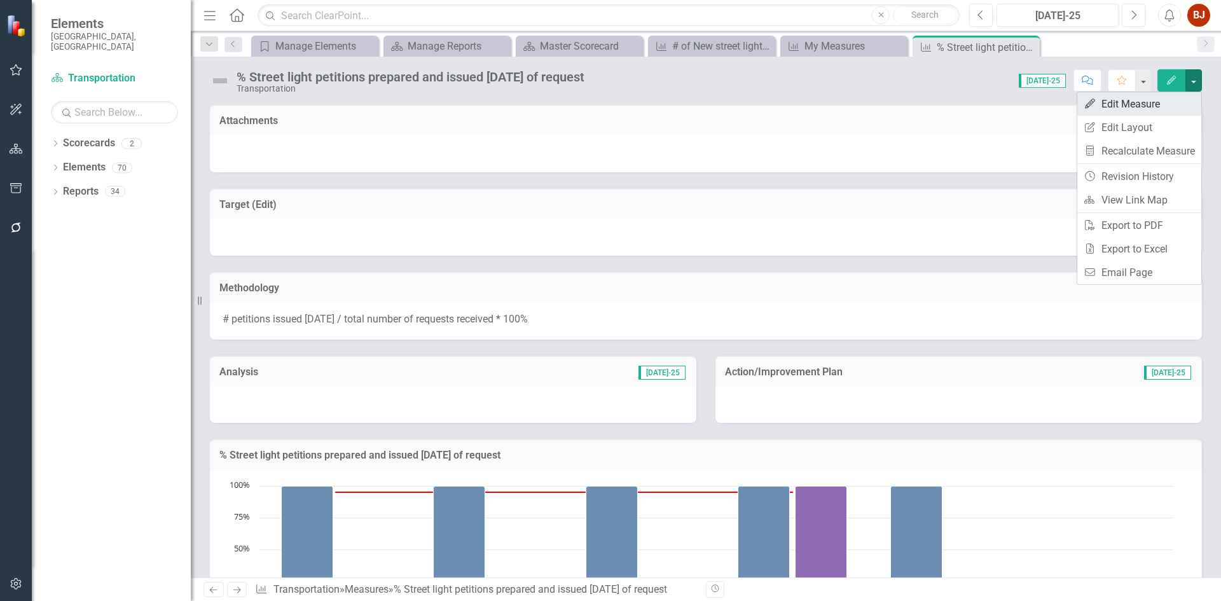
click at [1151, 102] on link "Edit Edit Measure" at bounding box center [1139, 104] width 124 height 24
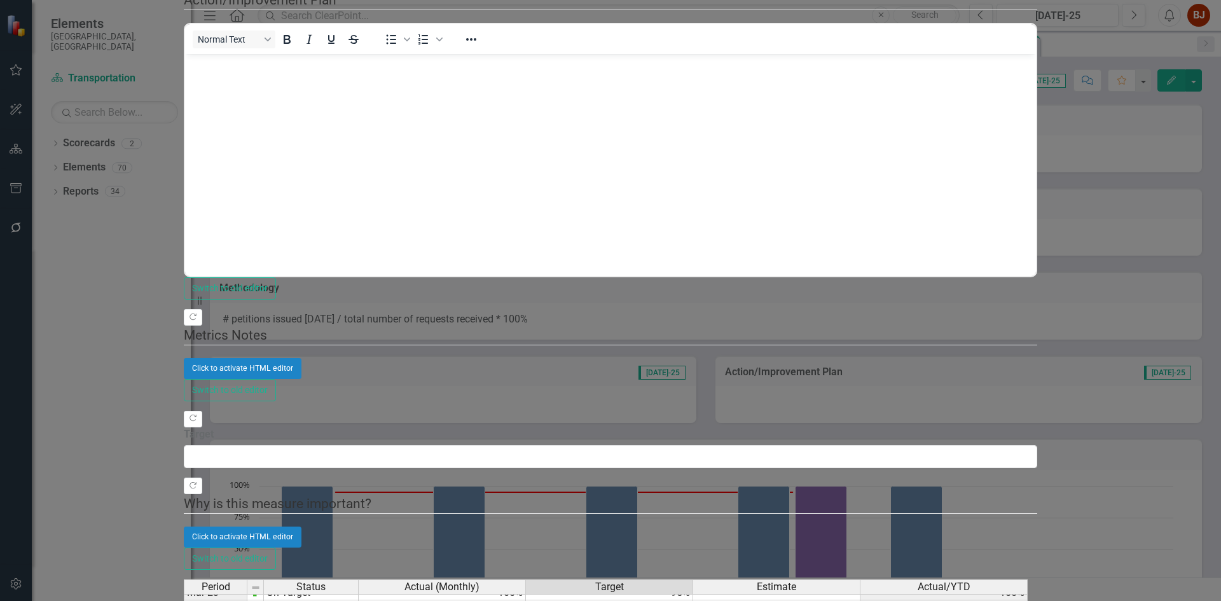
type textarea "95"
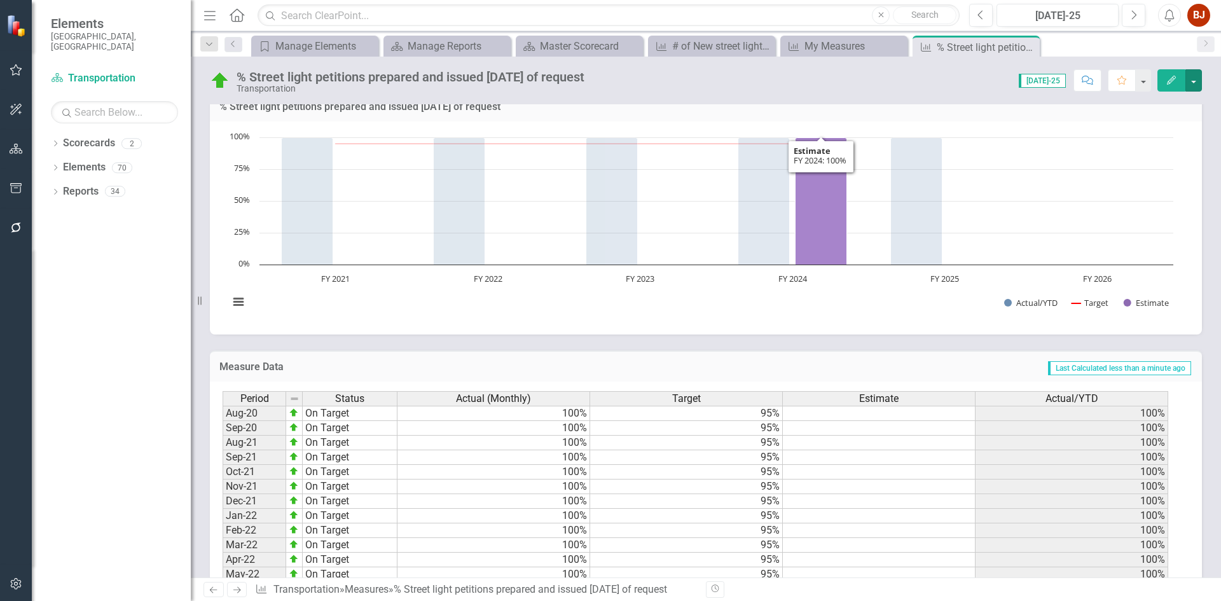
scroll to position [385, 0]
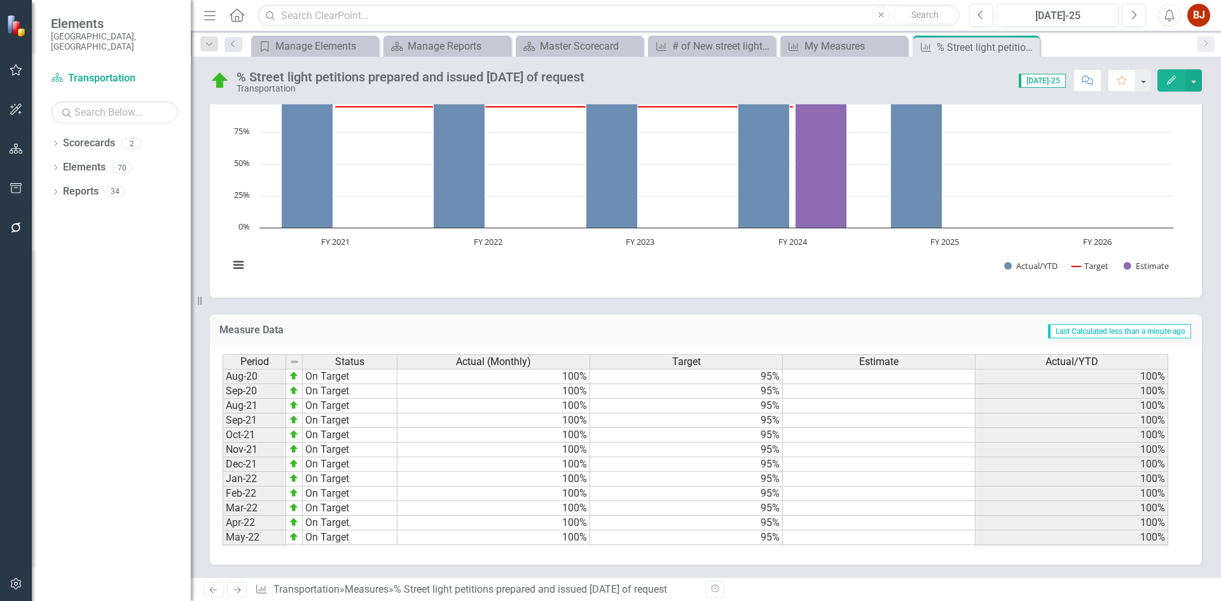
click at [1180, 76] on button "Edit" at bounding box center [1171, 80] width 28 height 22
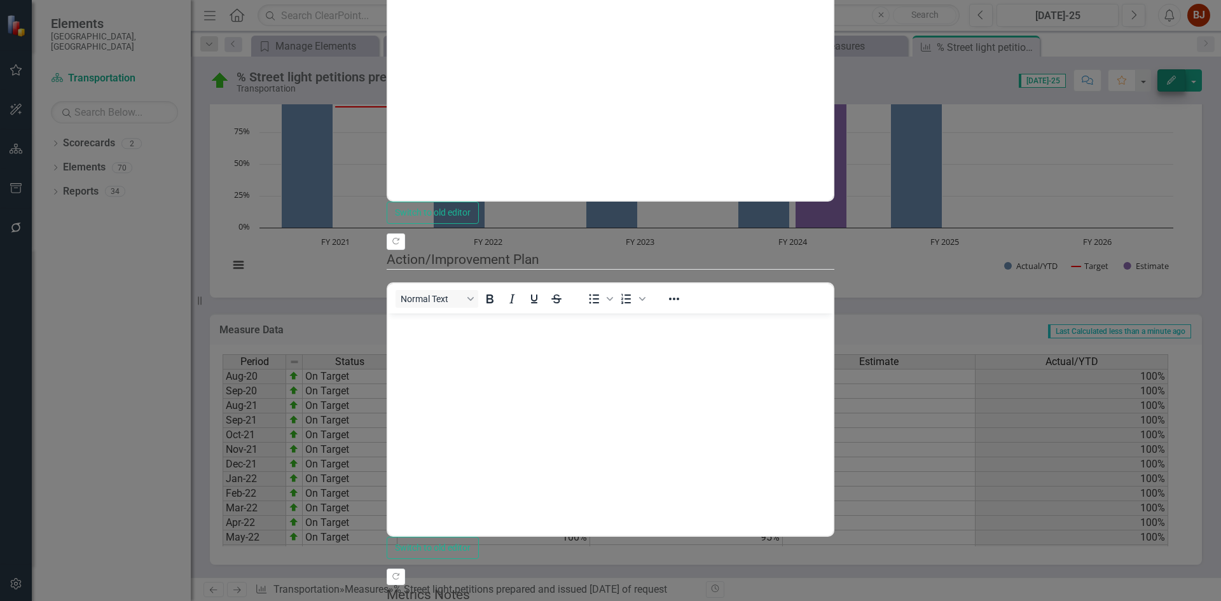
scroll to position [0, 0]
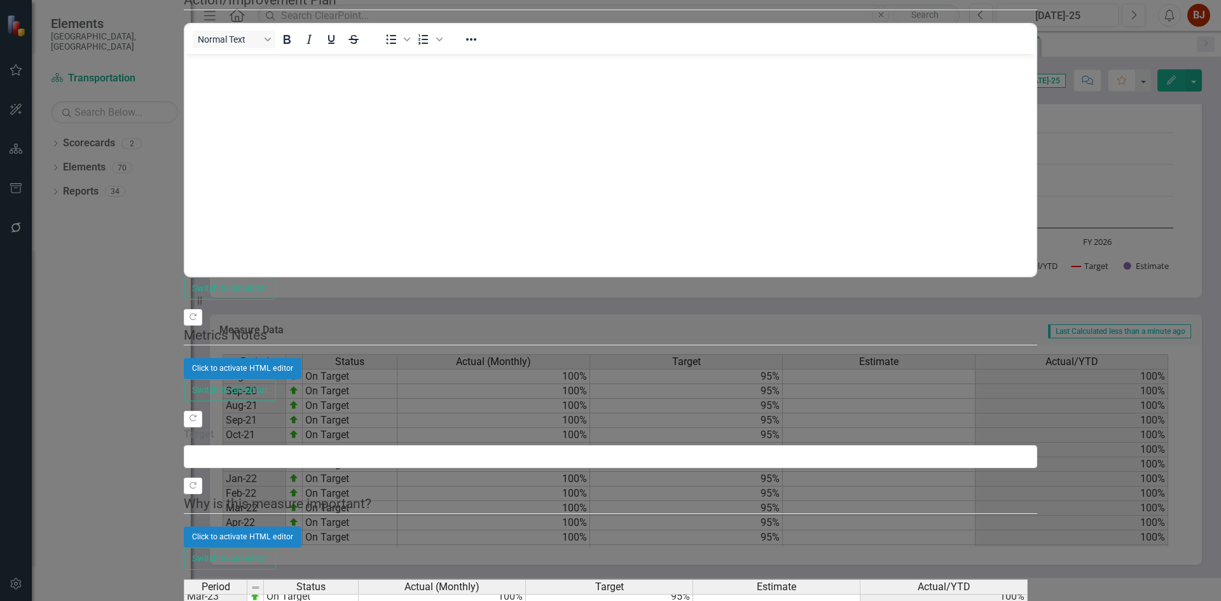
scroll to position [317, 0]
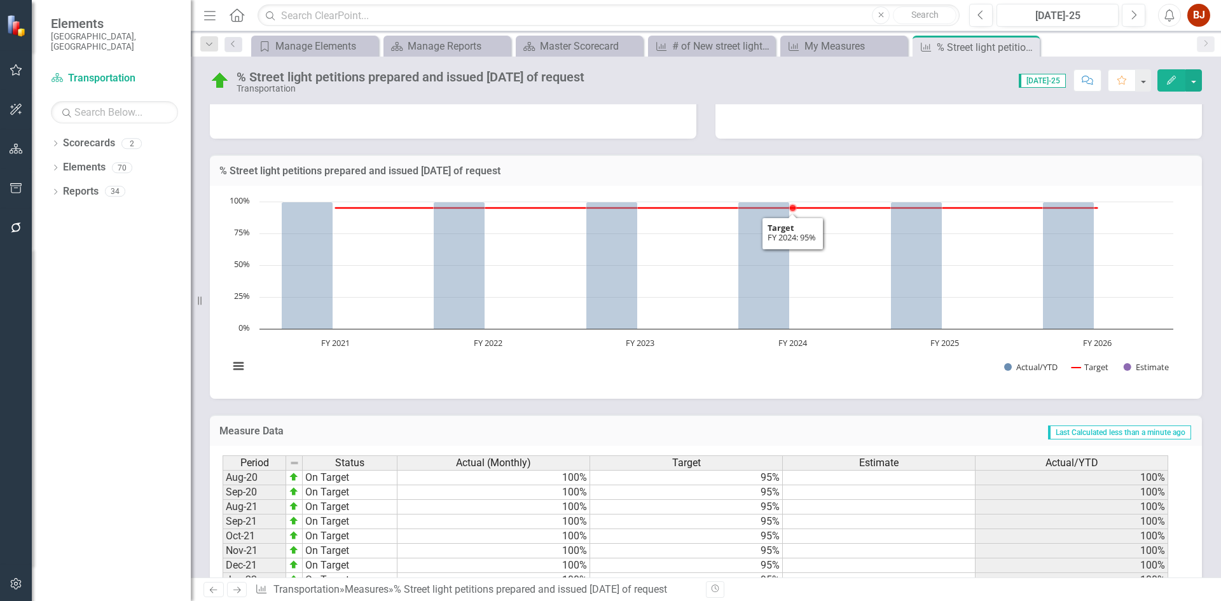
scroll to position [385, 0]
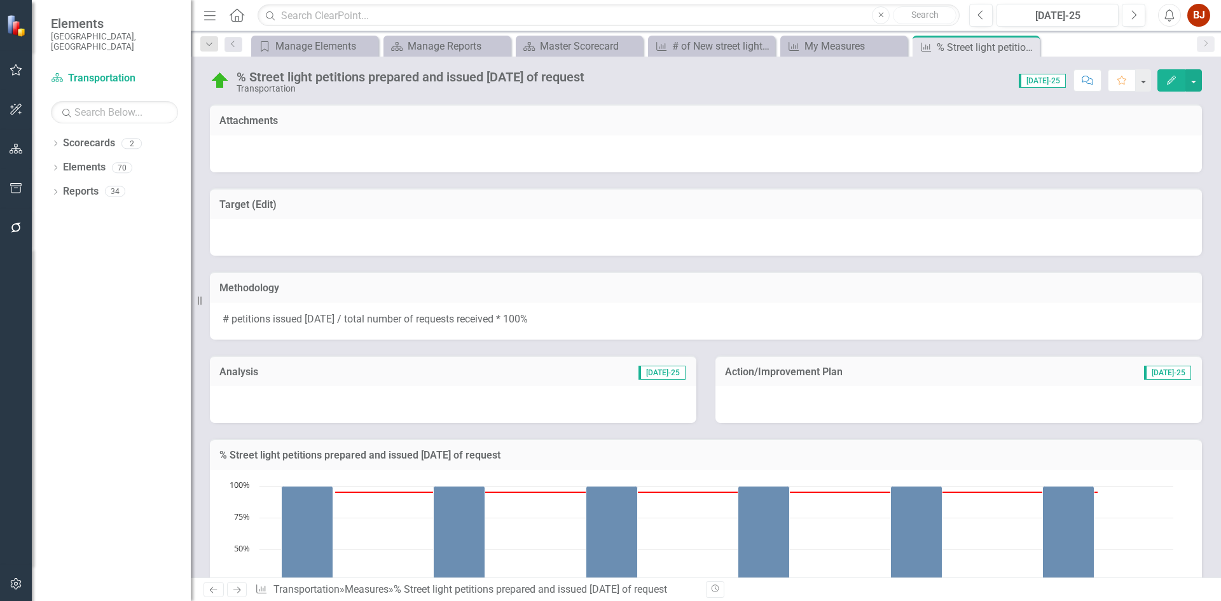
scroll to position [385, 0]
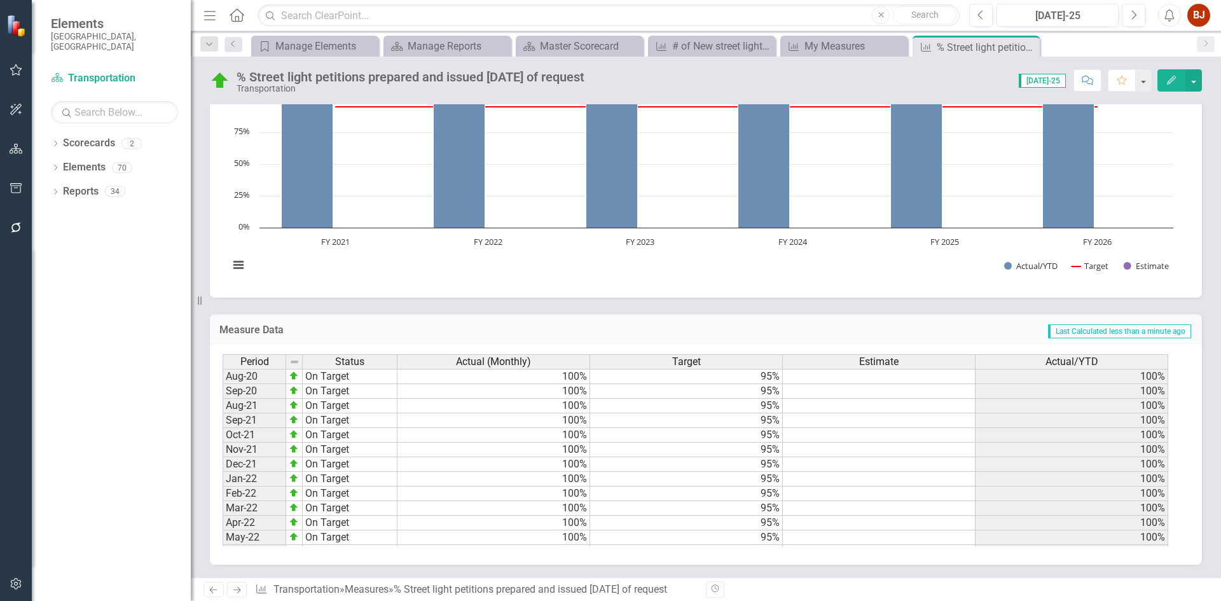
click at [232, 14] on icon at bounding box center [237, 14] width 15 height 13
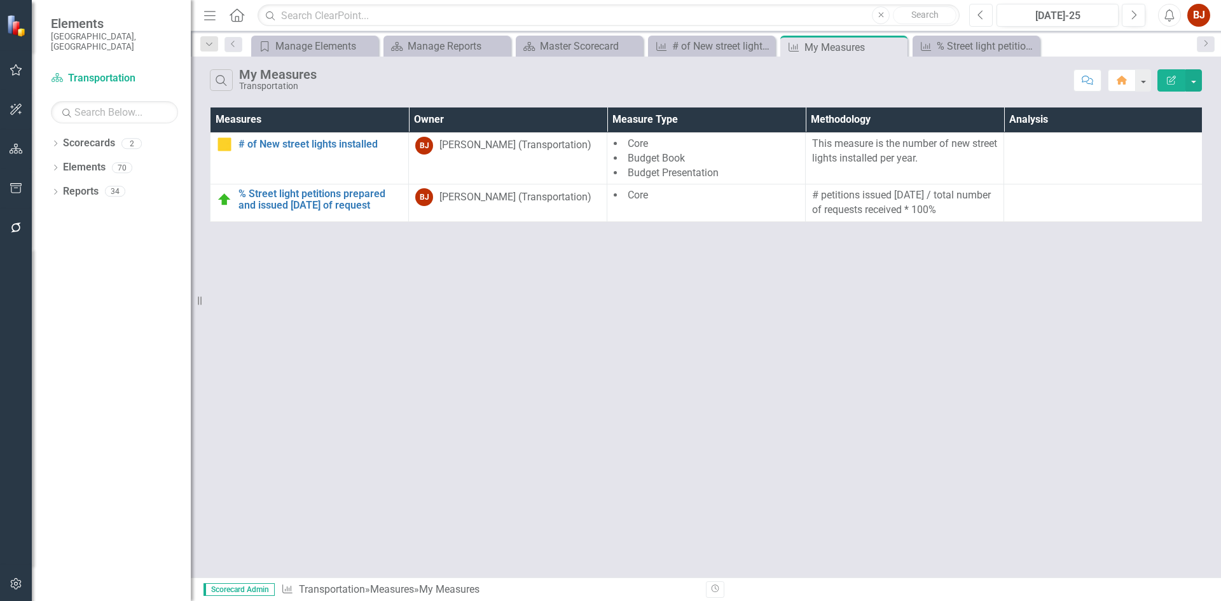
click at [983, 15] on icon "Previous" at bounding box center [980, 15] width 7 height 11
